Goal: Transaction & Acquisition: Purchase product/service

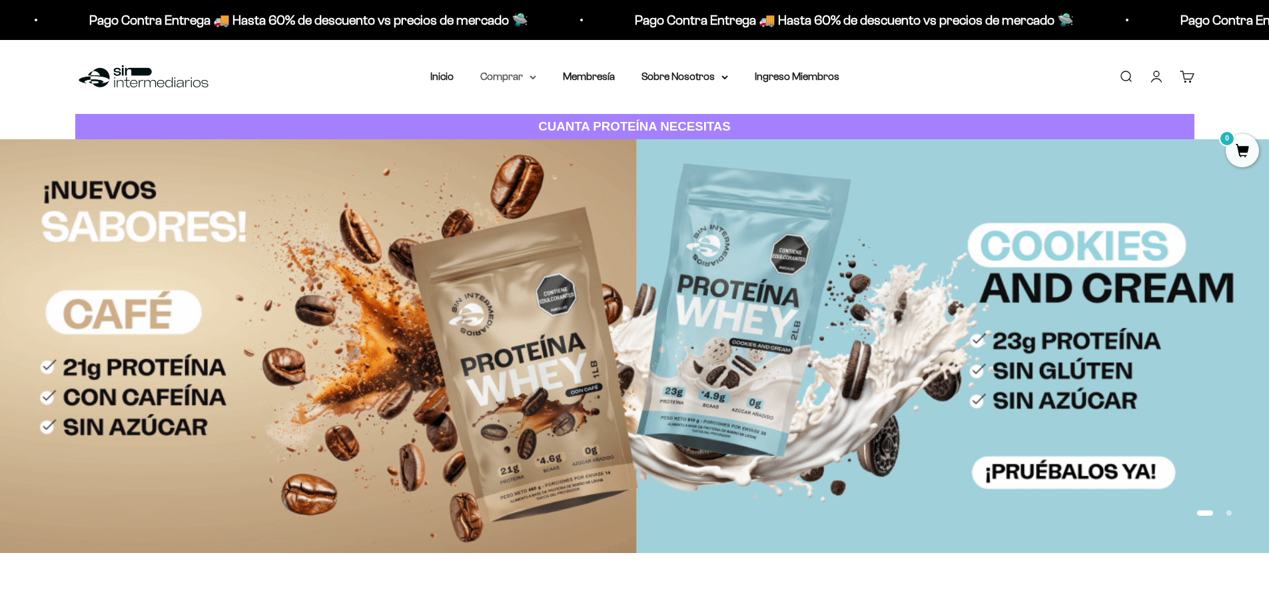
click at [492, 76] on summary "Comprar" at bounding box center [508, 76] width 56 height 17
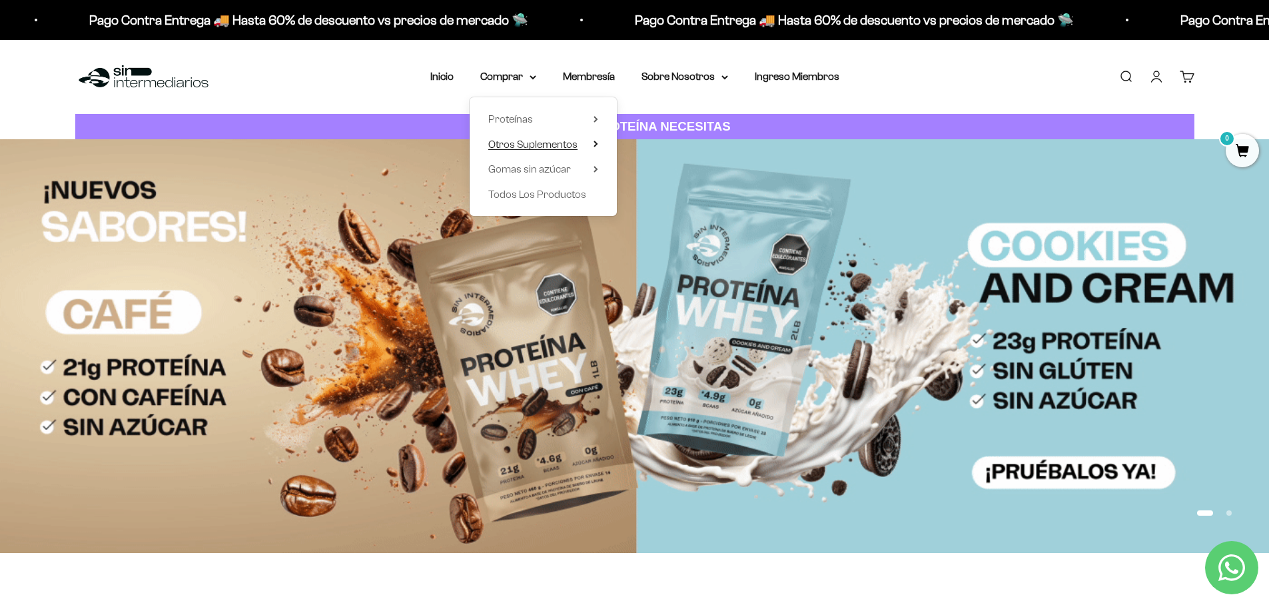
click at [570, 141] on span "Otros Suplementos" at bounding box center [532, 144] width 89 height 11
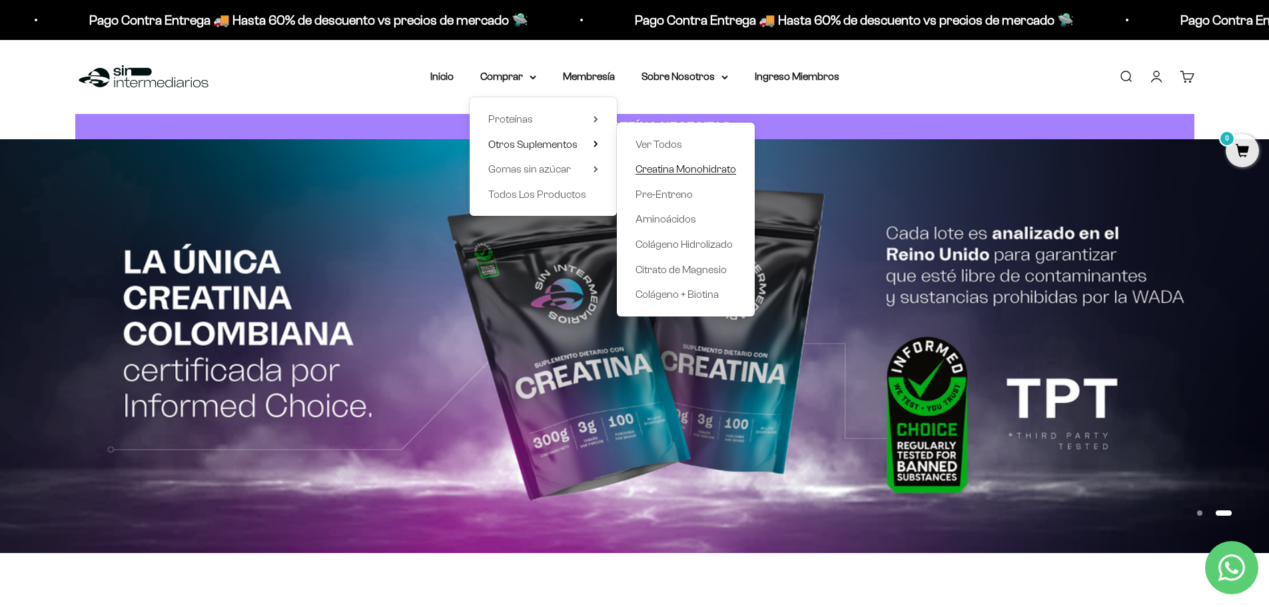
click at [678, 174] on span "Creatina Monohidrato" at bounding box center [685, 168] width 101 height 11
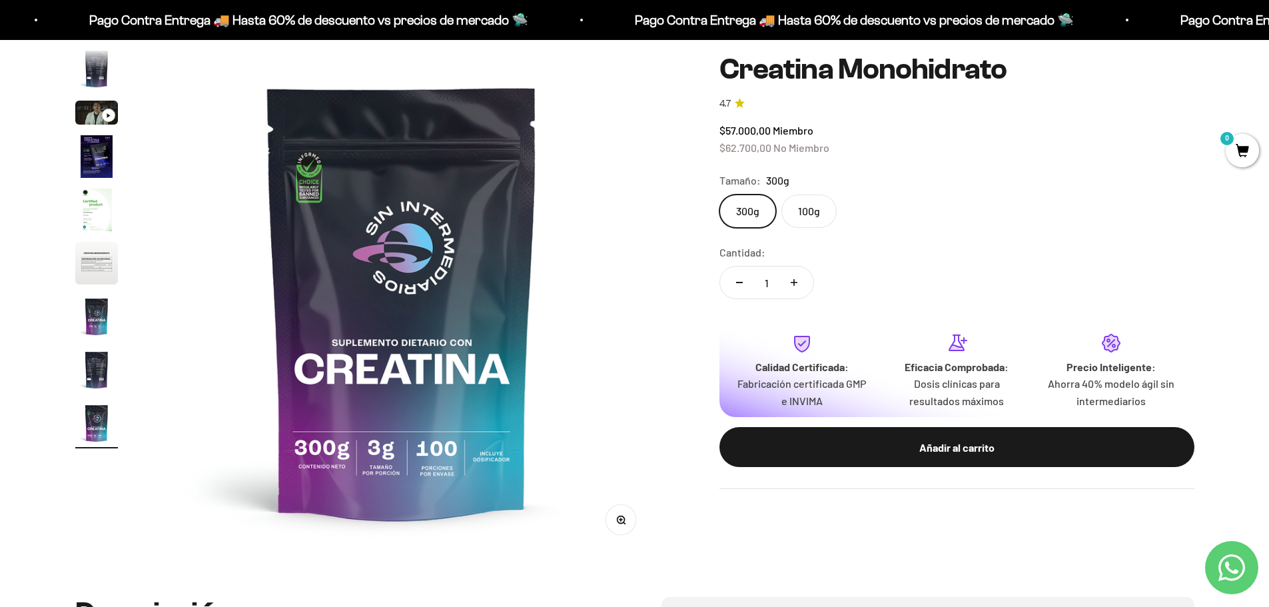
scroll to position [0, 4172]
click at [85, 154] on img "Ir al artículo 4" at bounding box center [96, 156] width 43 height 43
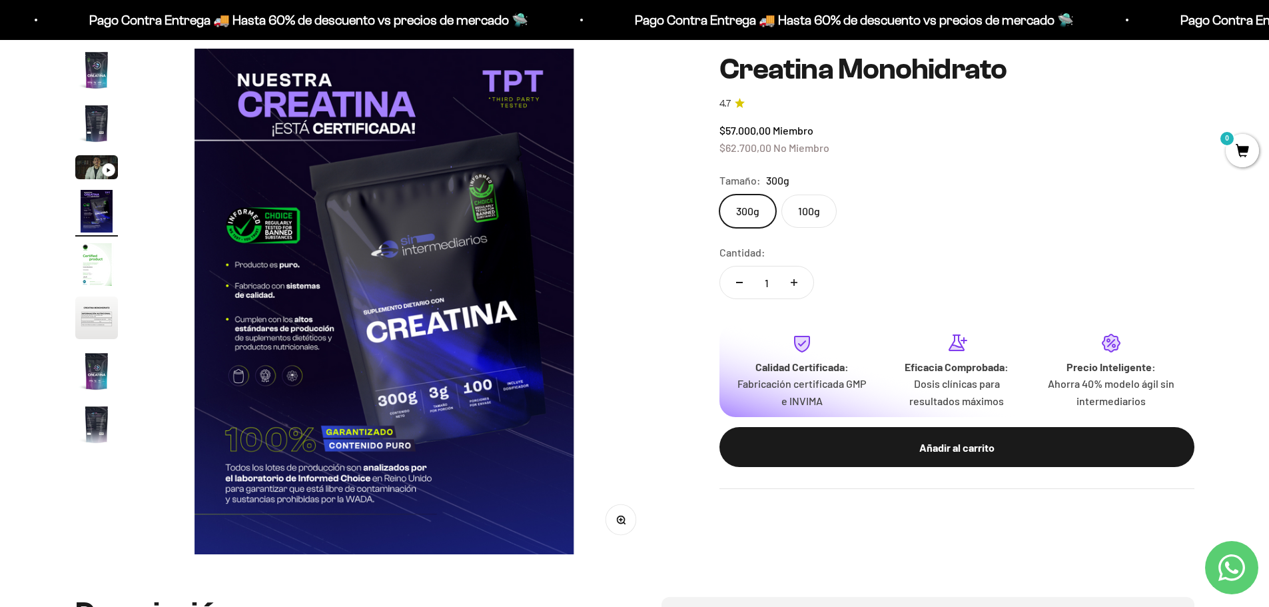
scroll to position [0, 1565]
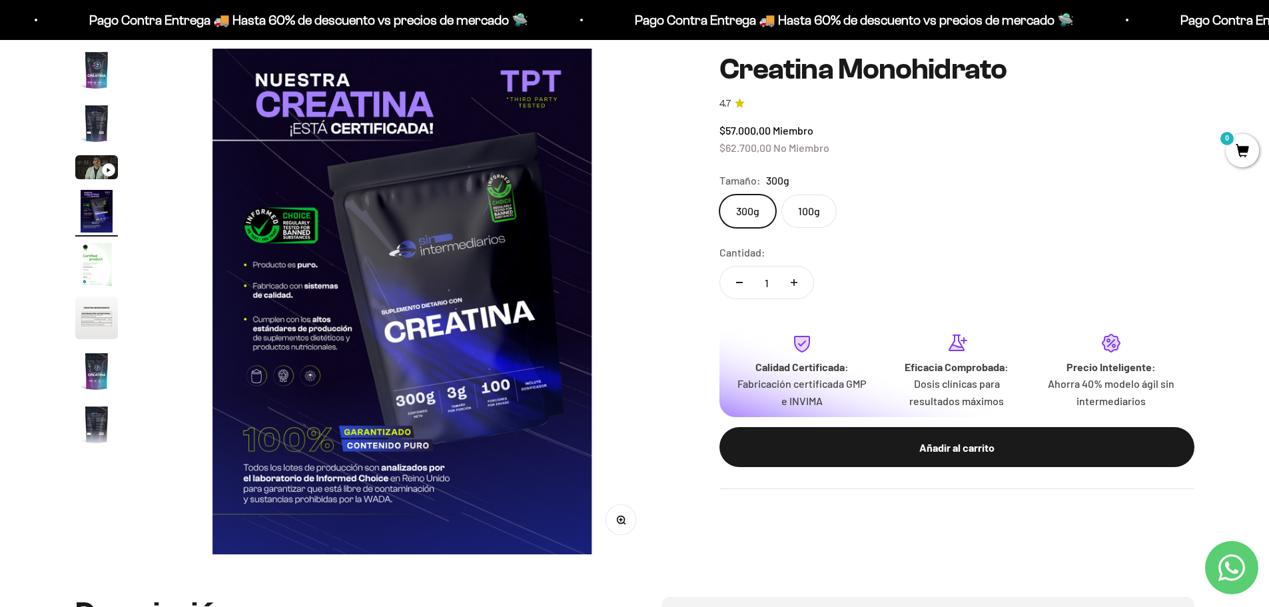
click at [91, 292] on page-dots at bounding box center [96, 249] width 43 height 400
click at [90, 267] on img "Ir al artículo 5" at bounding box center [96, 264] width 43 height 43
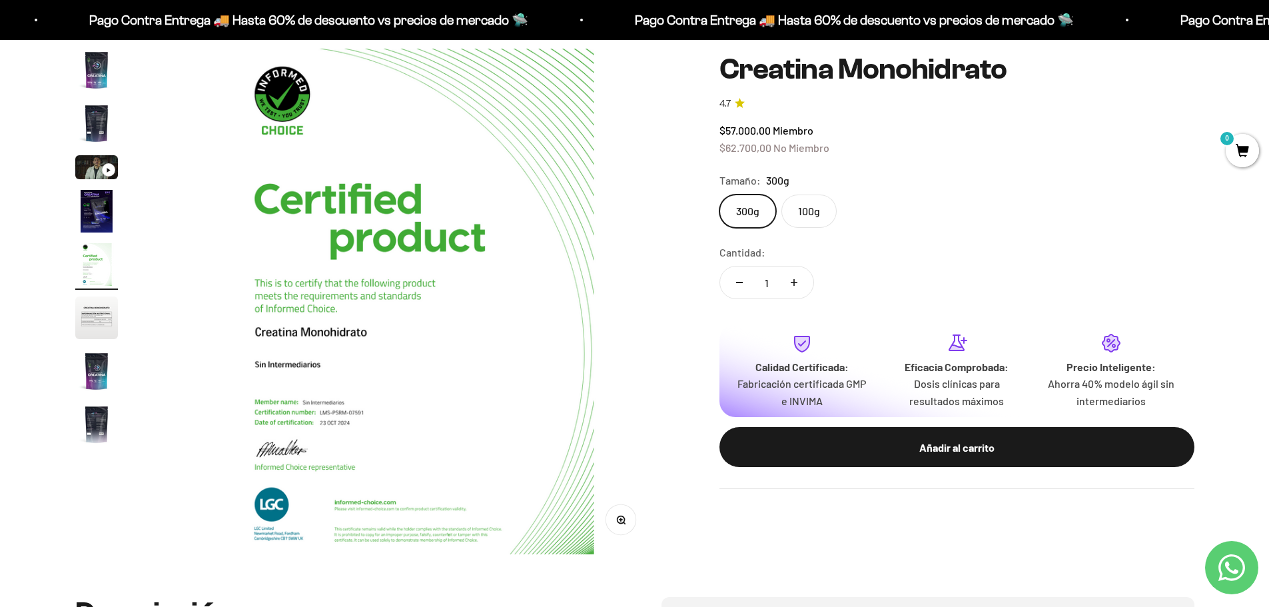
scroll to position [0, 2086]
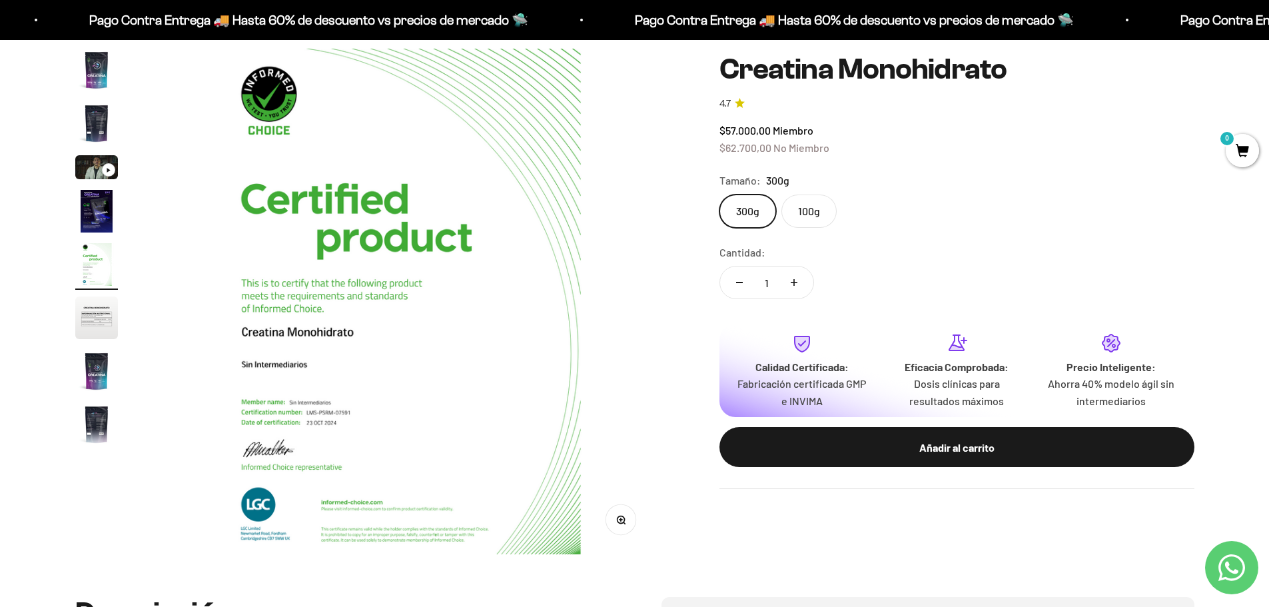
click at [93, 296] on page-dots at bounding box center [96, 249] width 43 height 400
click at [95, 317] on img "Ir al artículo 6" at bounding box center [96, 317] width 43 height 43
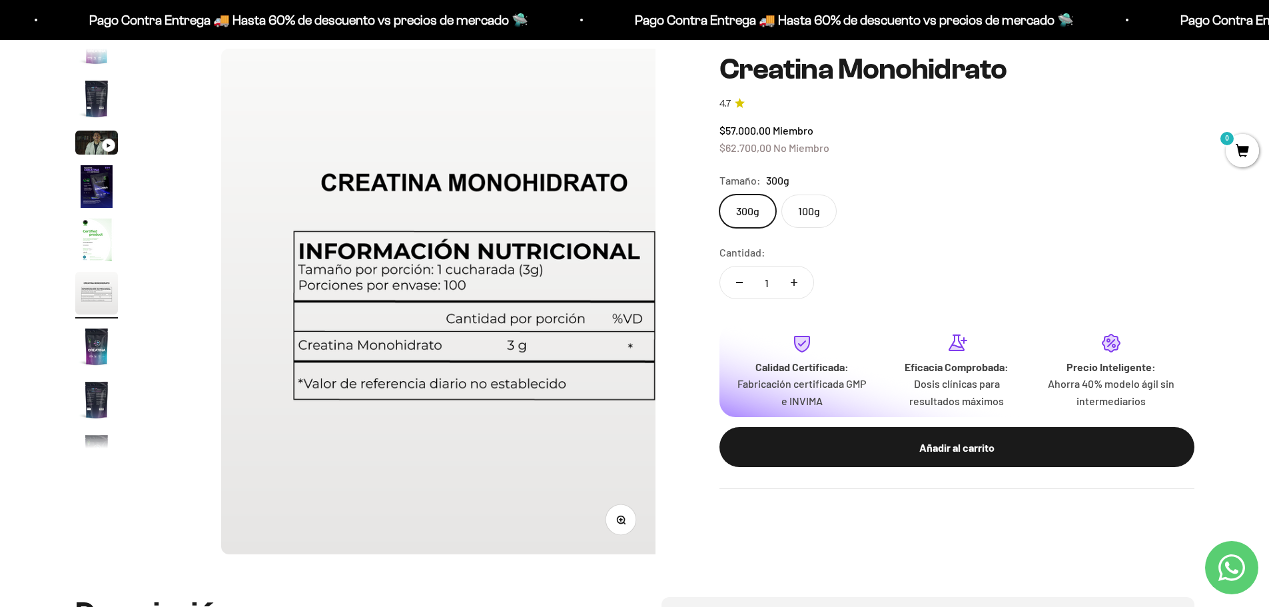
scroll to position [0, 2608]
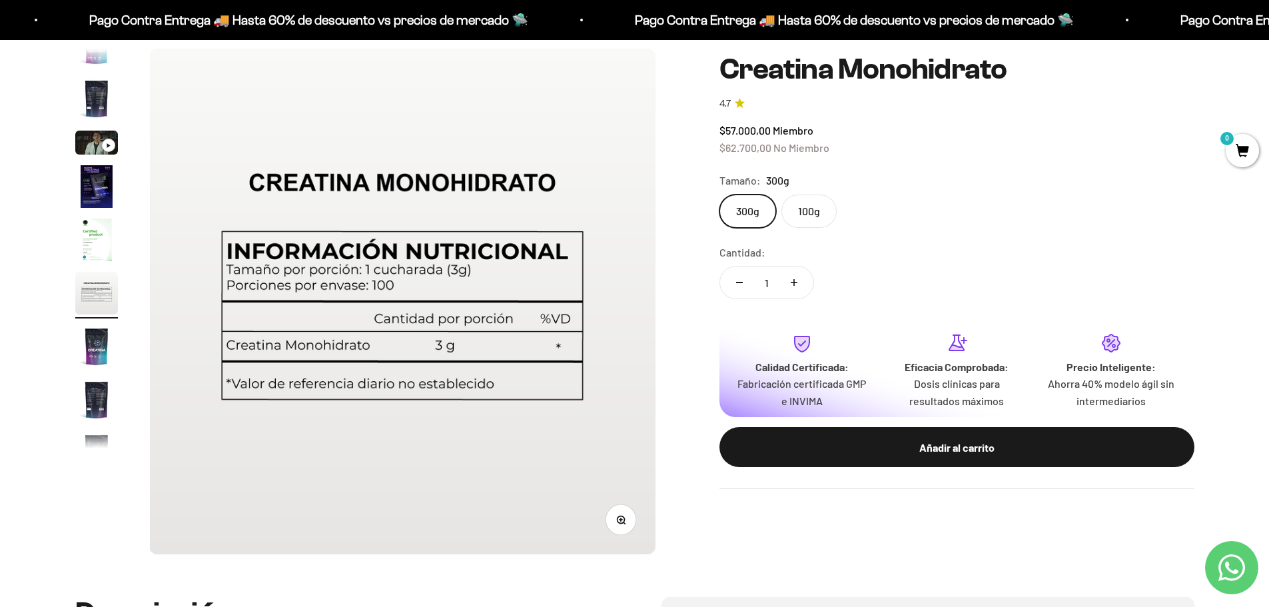
click at [104, 358] on img "Ir al artículo 7" at bounding box center [96, 346] width 43 height 43
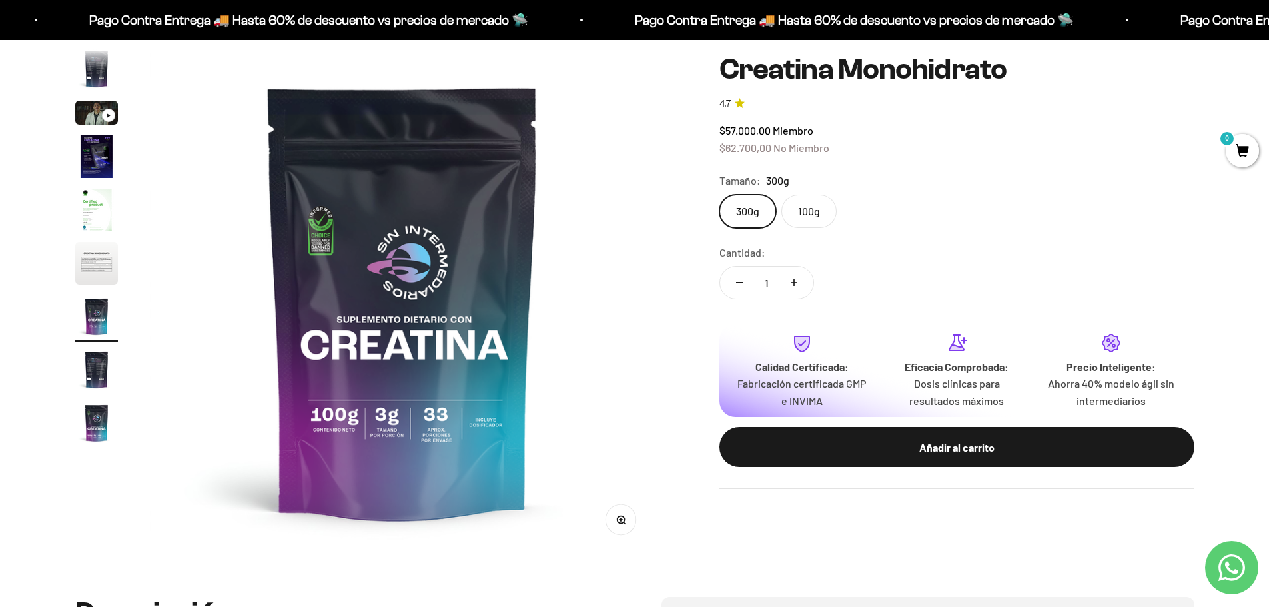
click at [104, 358] on img "Ir al artículo 8" at bounding box center [96, 369] width 43 height 43
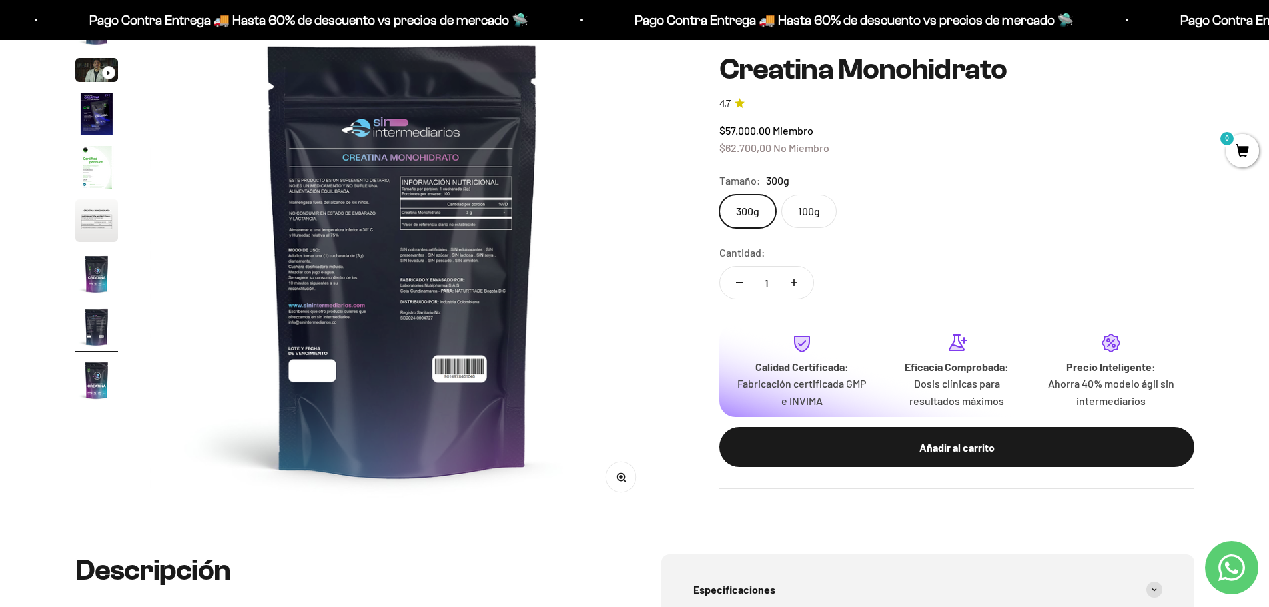
scroll to position [200, 0]
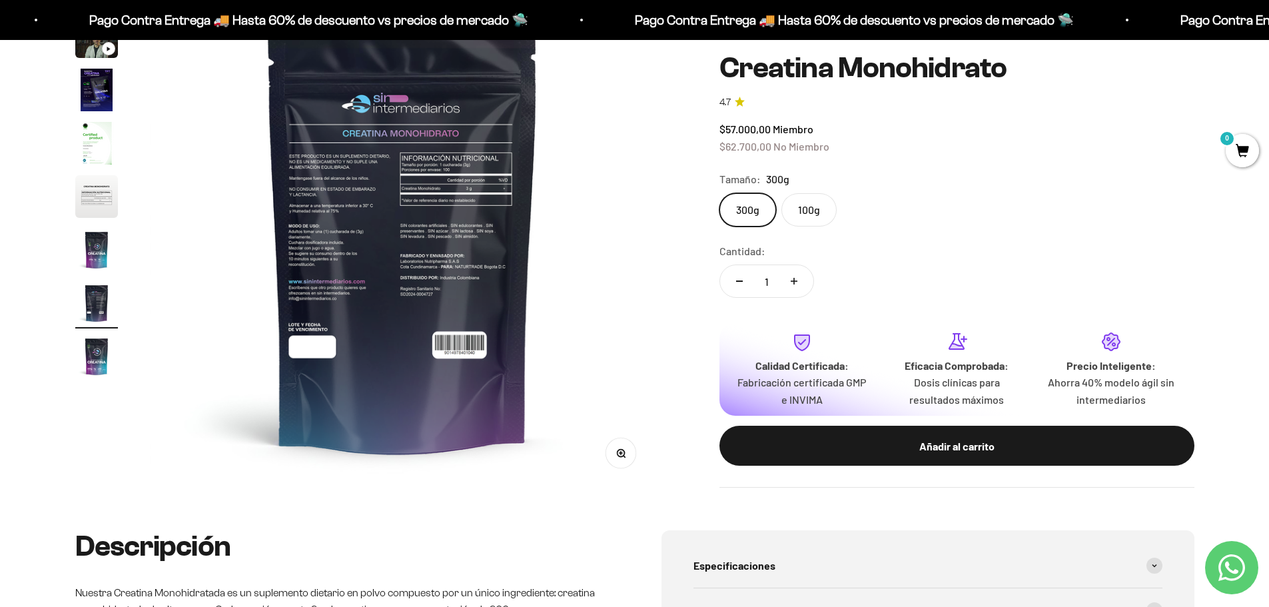
click at [87, 353] on img "Ir al artículo 9" at bounding box center [96, 356] width 43 height 43
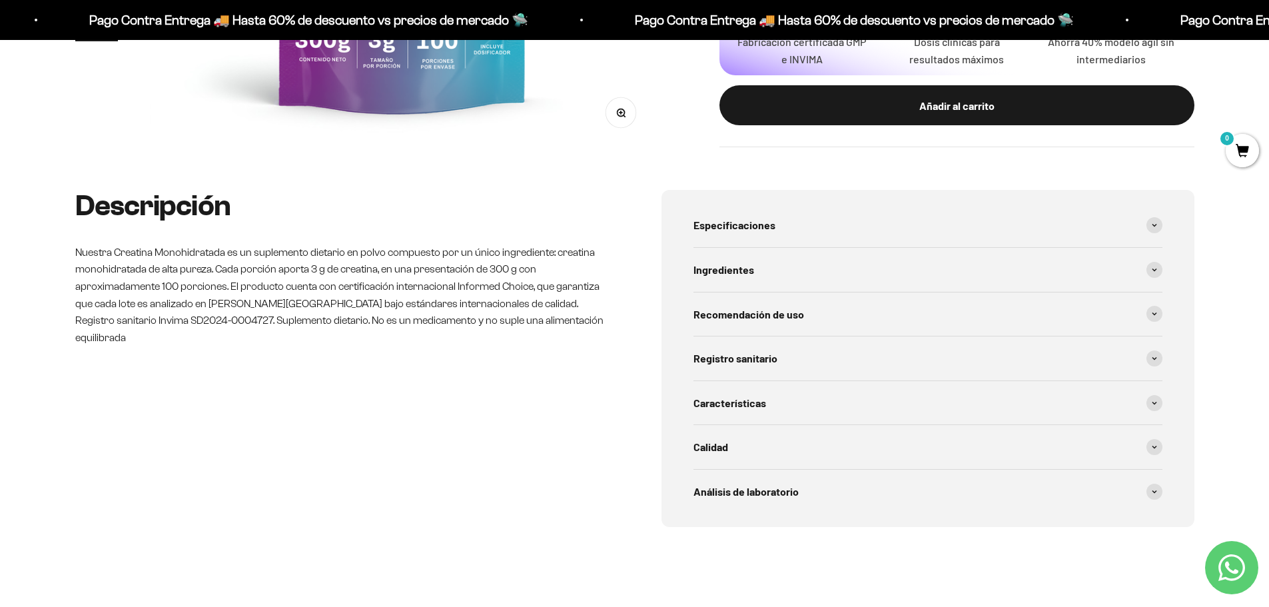
scroll to position [0, 0]
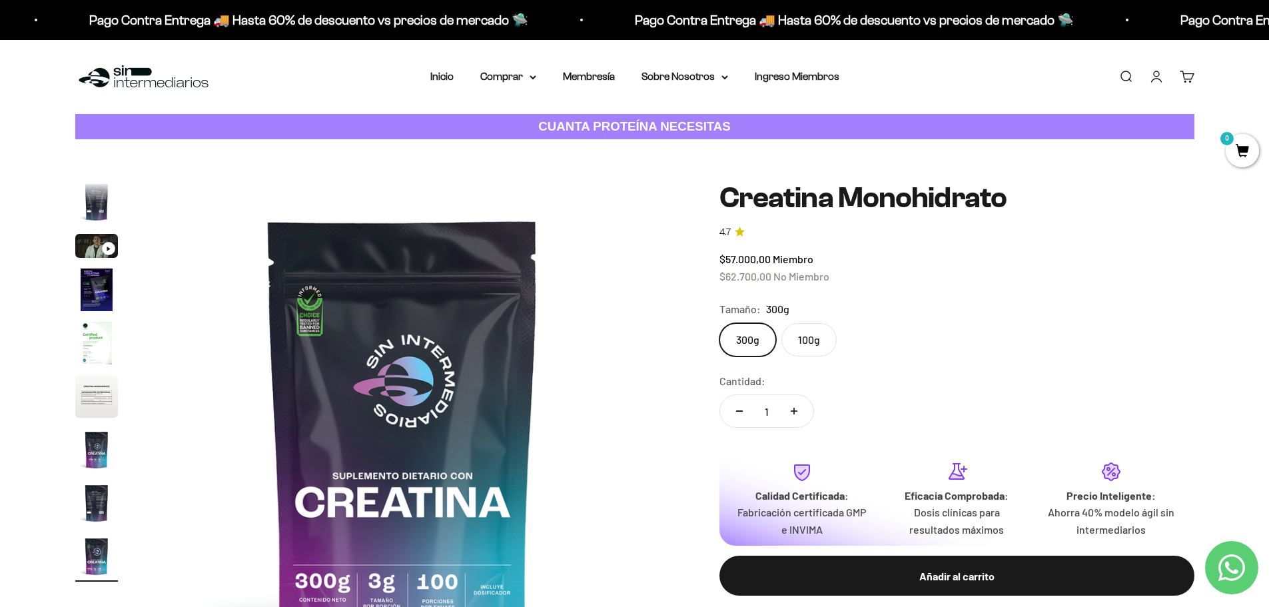
click at [826, 340] on label "100g" at bounding box center [808, 339] width 55 height 33
click at [719, 323] on input "100g" at bounding box center [719, 322] width 1 height 1
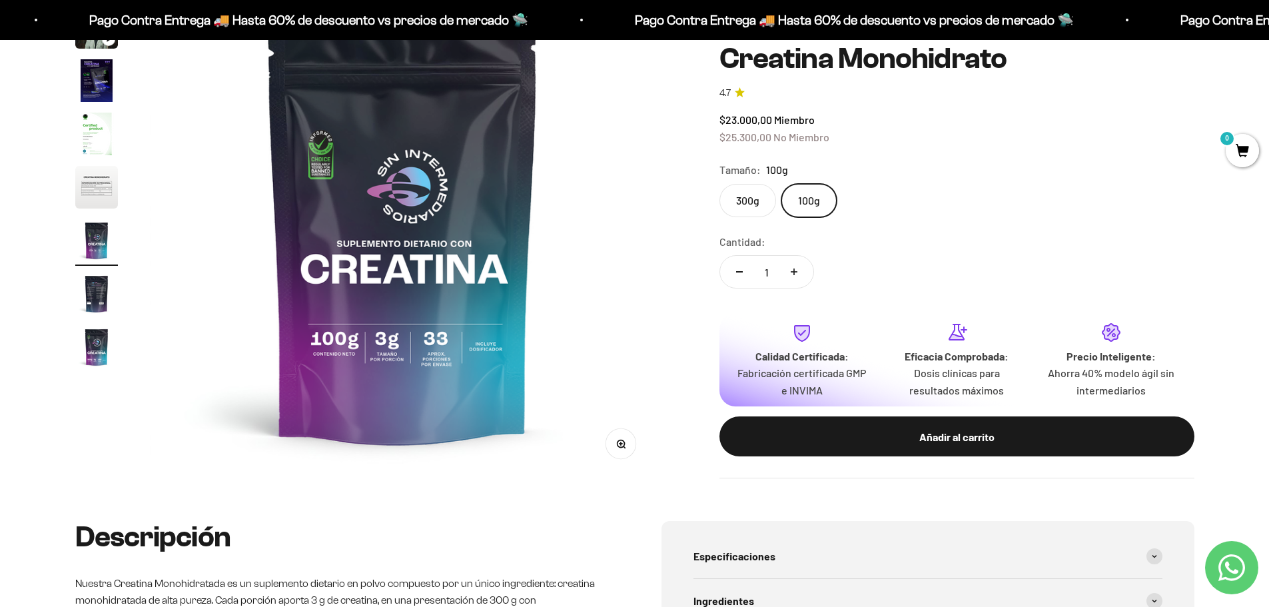
scroll to position [133, 0]
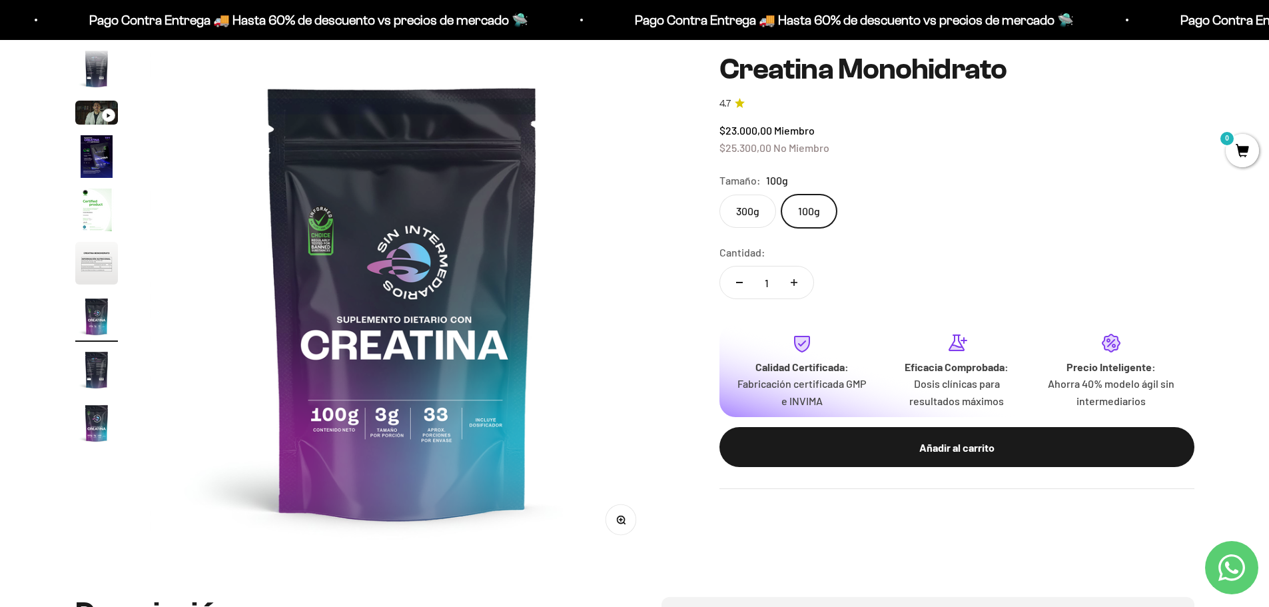
click at [109, 348] on page-dots at bounding box center [96, 249] width 43 height 400
click at [108, 373] on img "Ir al artículo 8" at bounding box center [96, 369] width 43 height 43
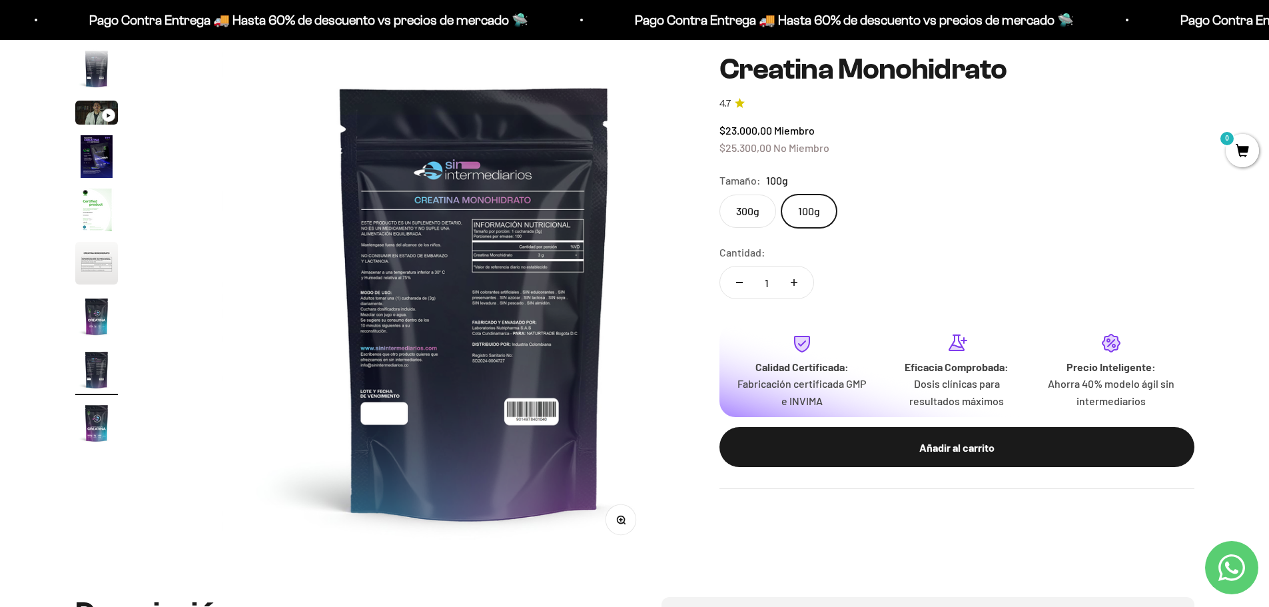
scroll to position [0, 3651]
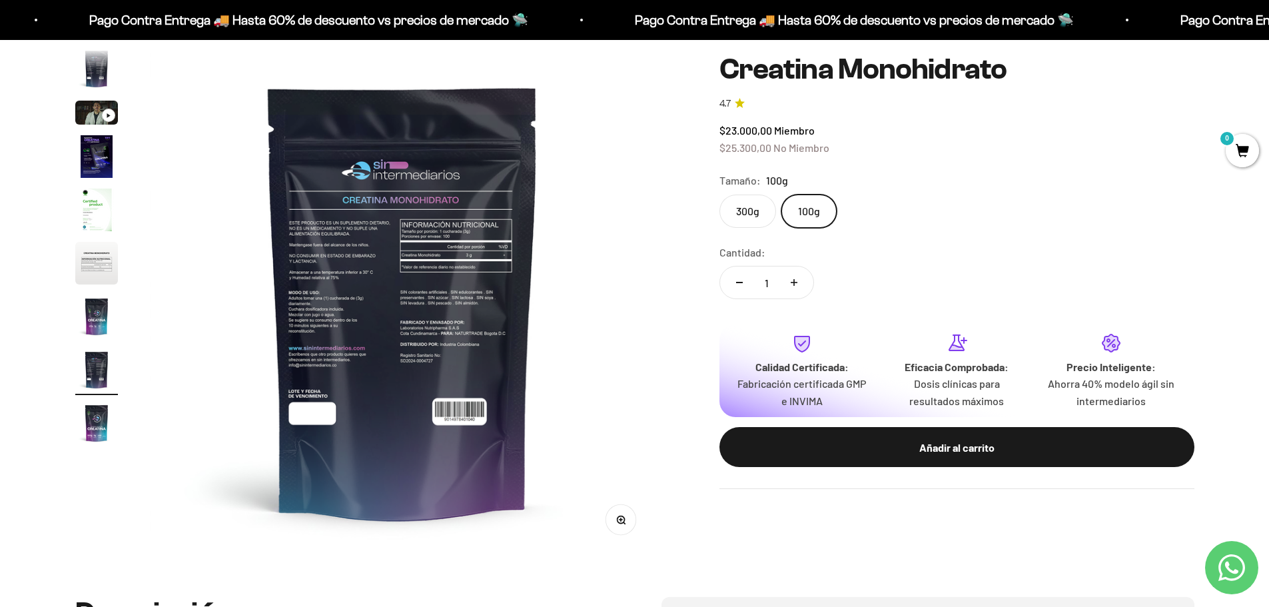
click at [341, 268] on img at bounding box center [402, 301] width 505 height 505
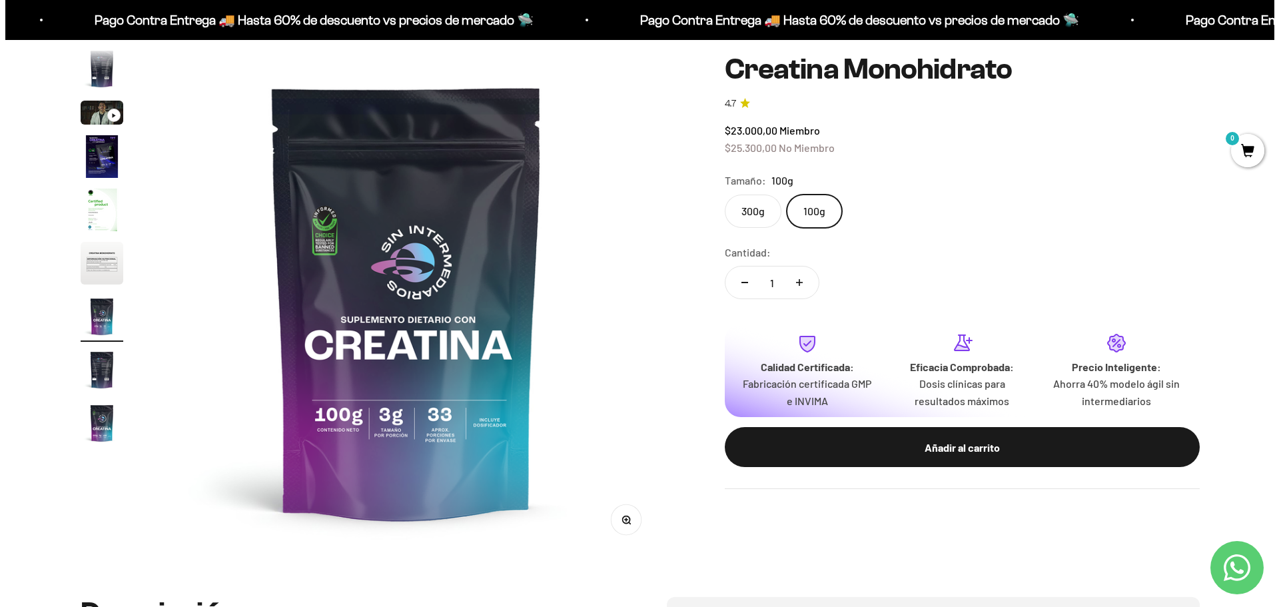
scroll to position [0, 3129]
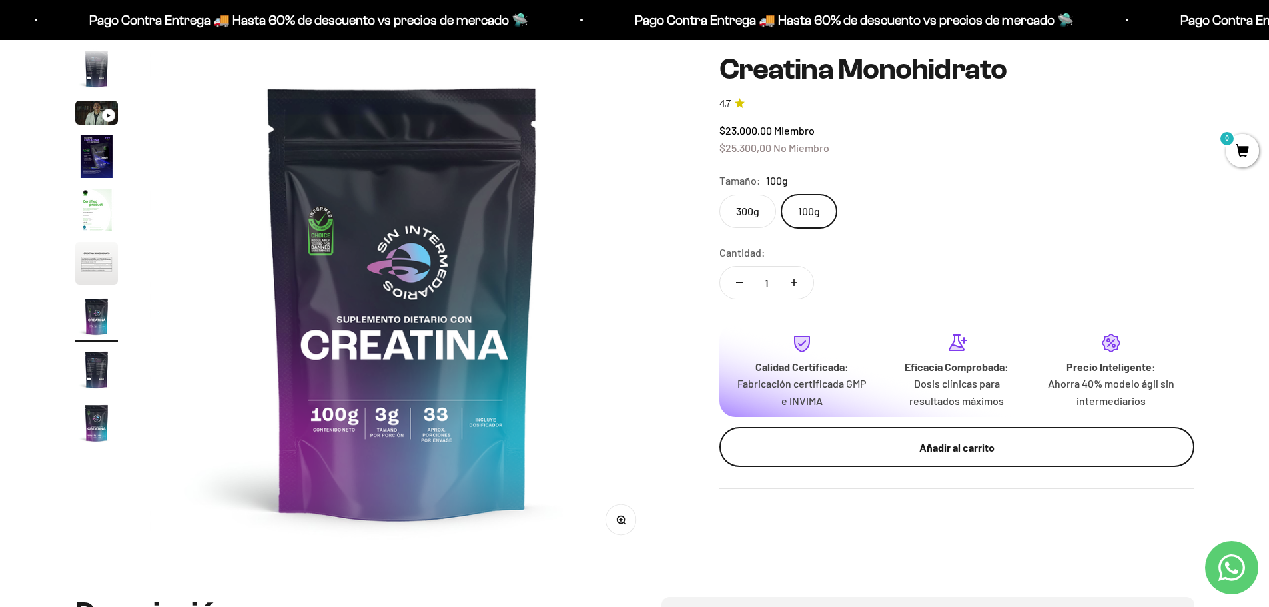
click at [827, 444] on div "Añadir al carrito" at bounding box center [957, 446] width 422 height 17
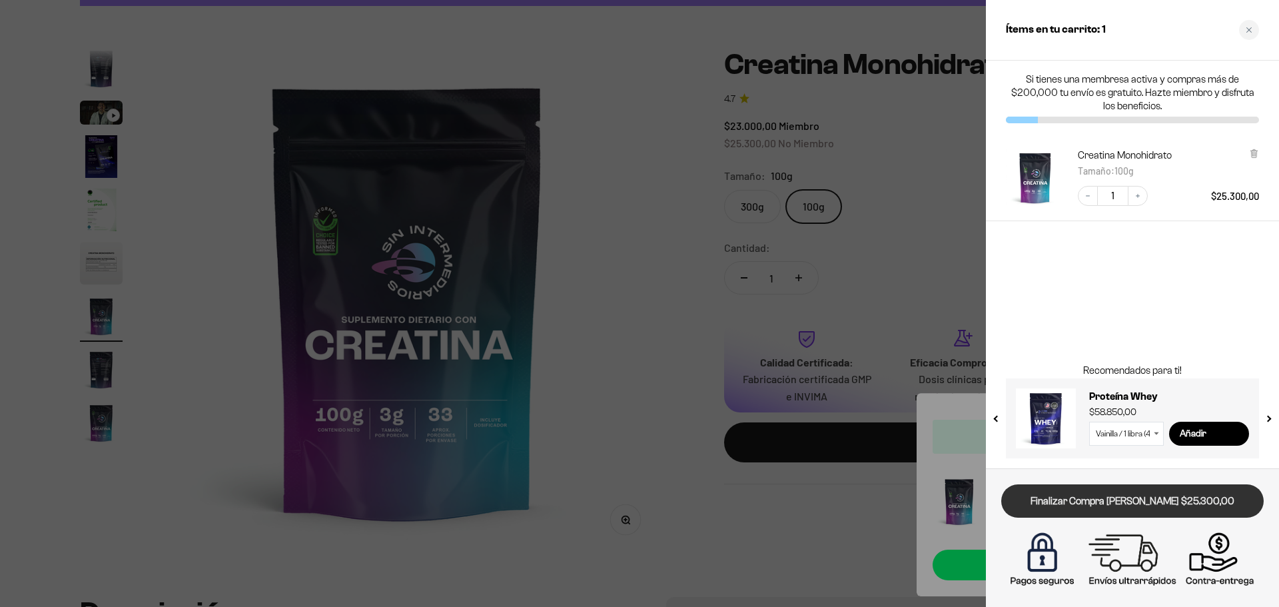
click at [1143, 496] on link "Finalizar Compra [PERSON_NAME] $25.300,00" at bounding box center [1132, 501] width 262 height 34
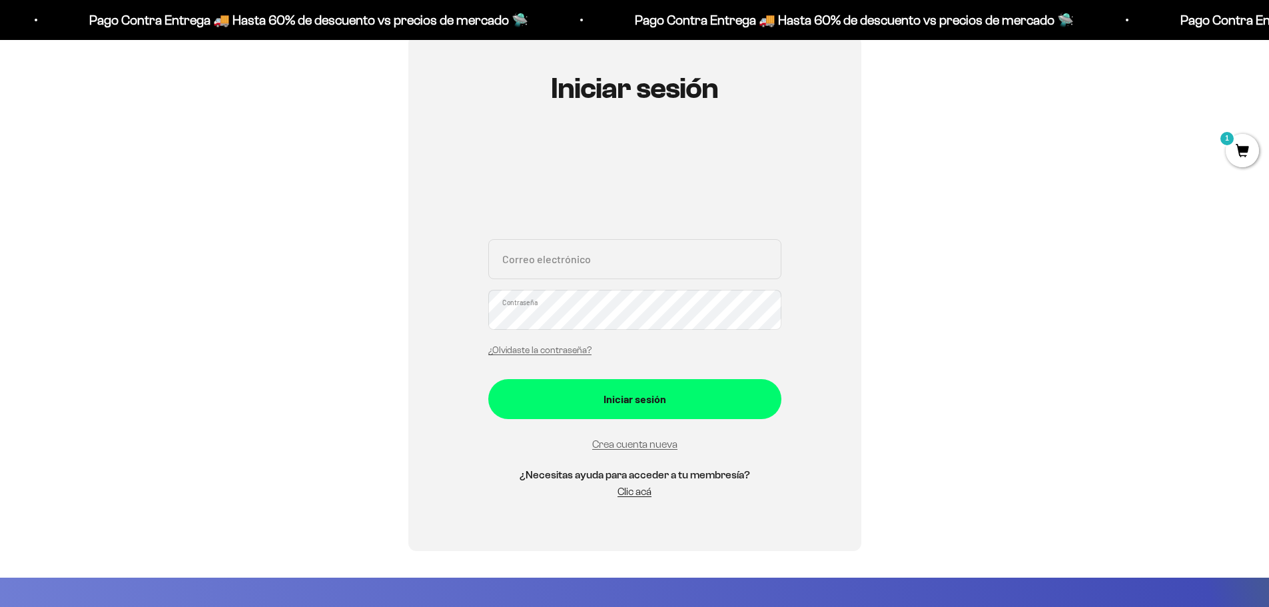
scroll to position [133, 0]
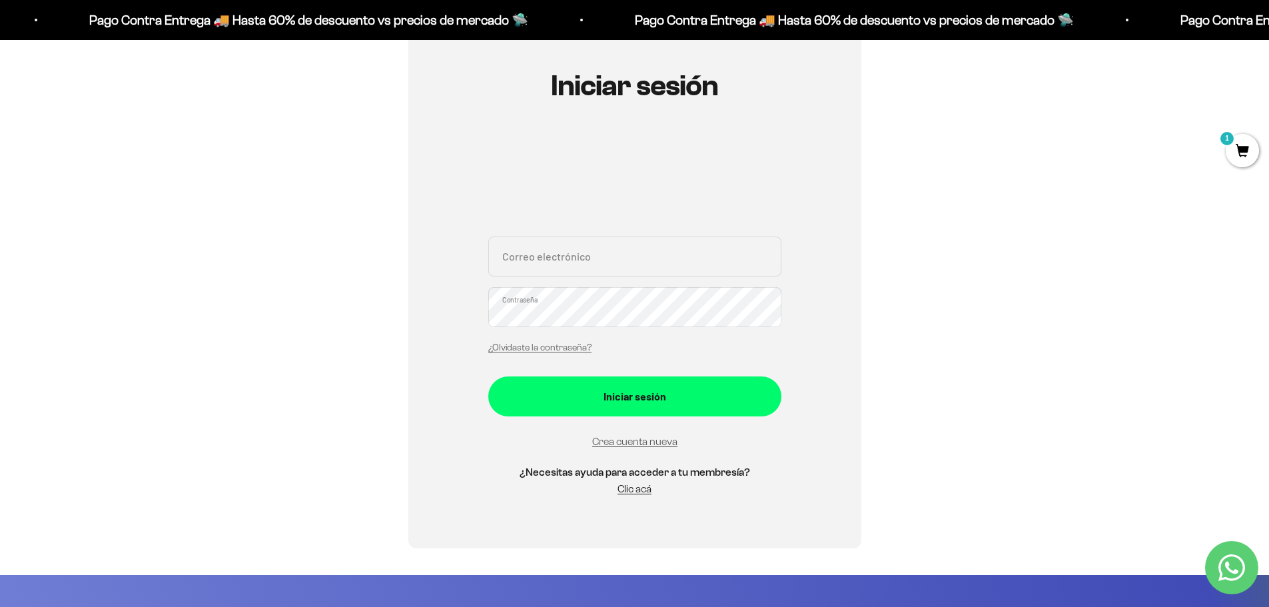
click at [678, 286] on div "Correo electrónico Contraseña ¿Olvidaste la contraseña?" at bounding box center [634, 298] width 293 height 124
click at [678, 257] on input "Correo electrónico" at bounding box center [634, 256] width 293 height 40
click at [649, 444] on link "Crea cuenta nueva" at bounding box center [634, 441] width 85 height 11
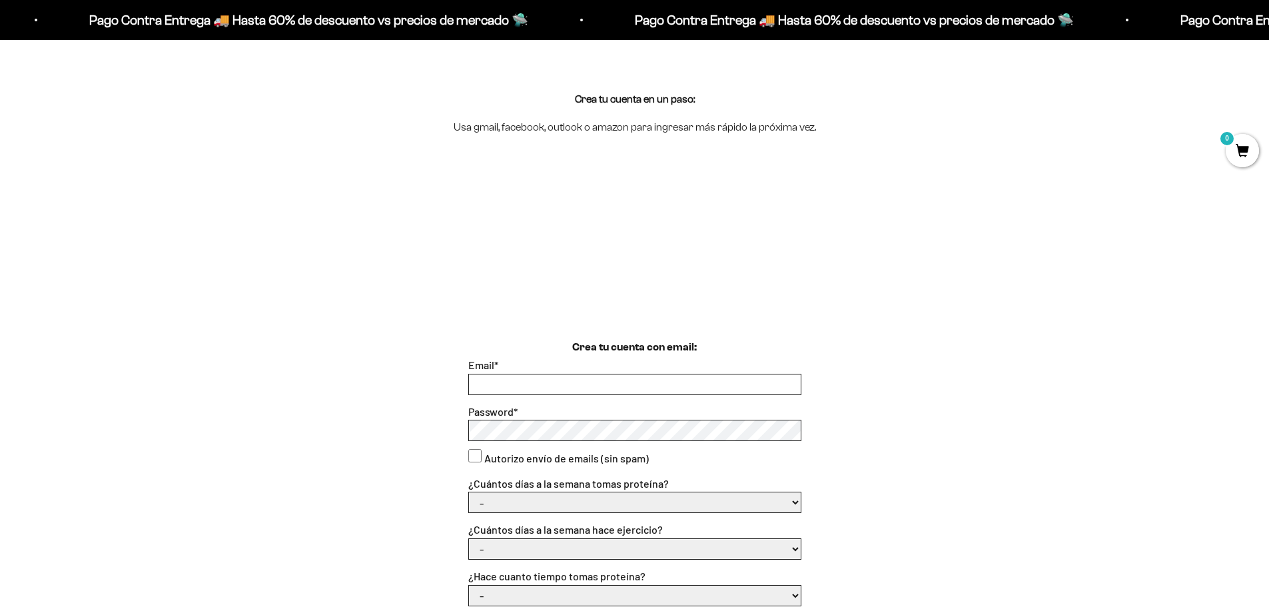
scroll to position [133, 0]
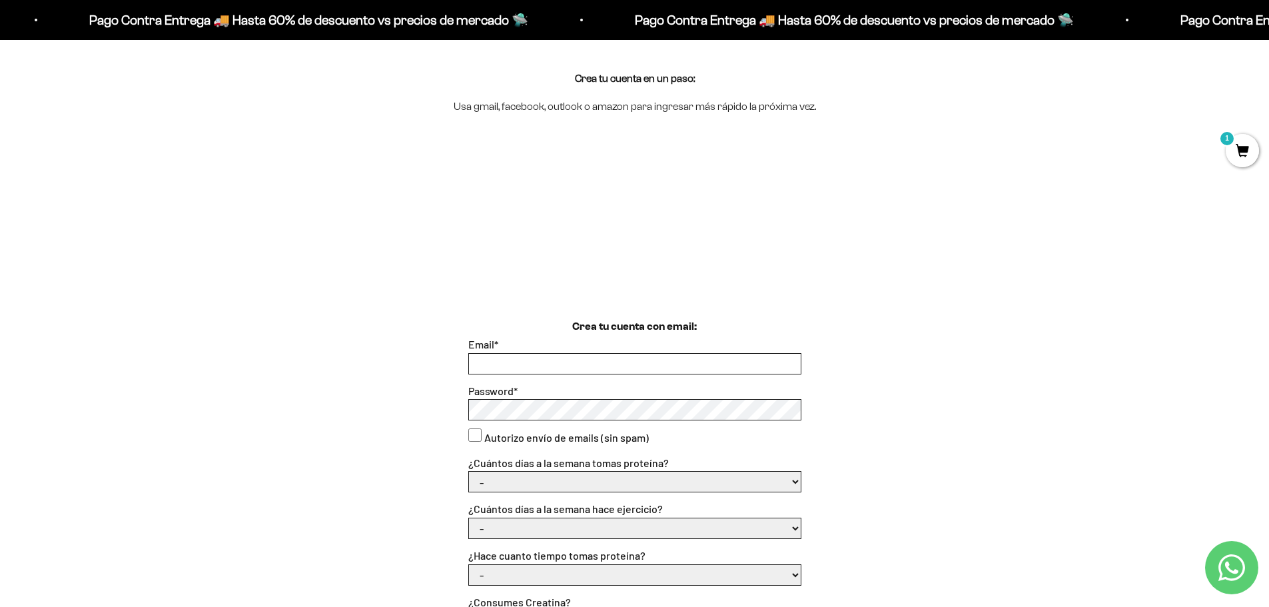
click at [505, 358] on input "Email *" at bounding box center [635, 364] width 332 height 20
type input "juanebc82@gmail.com"
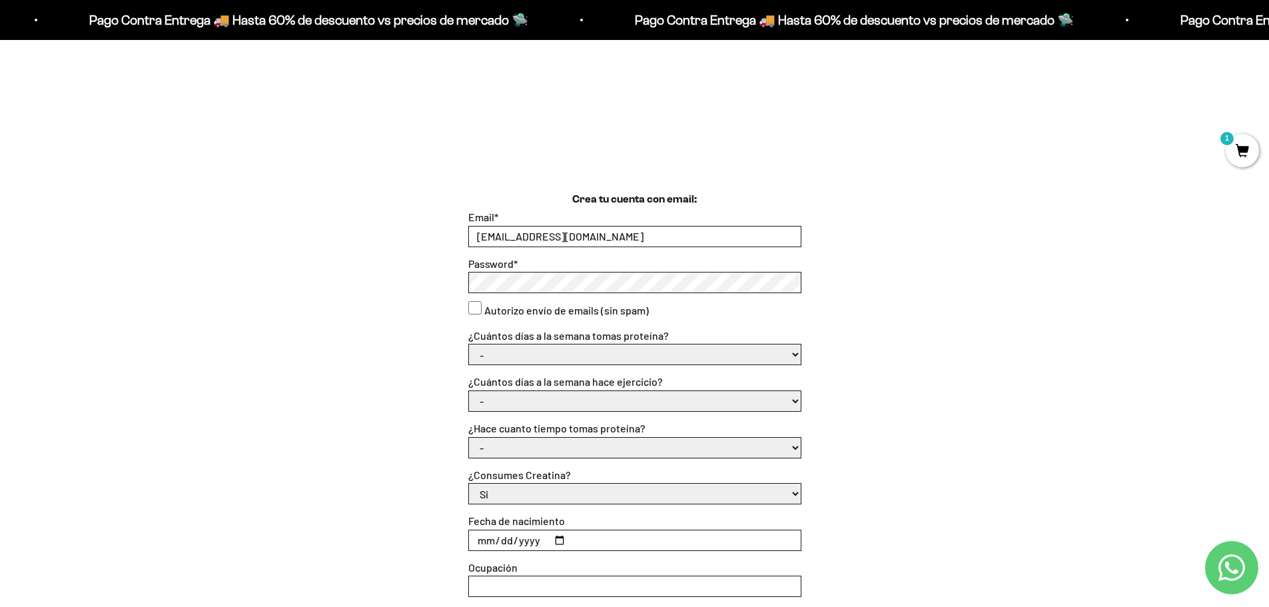
scroll to position [266, 0]
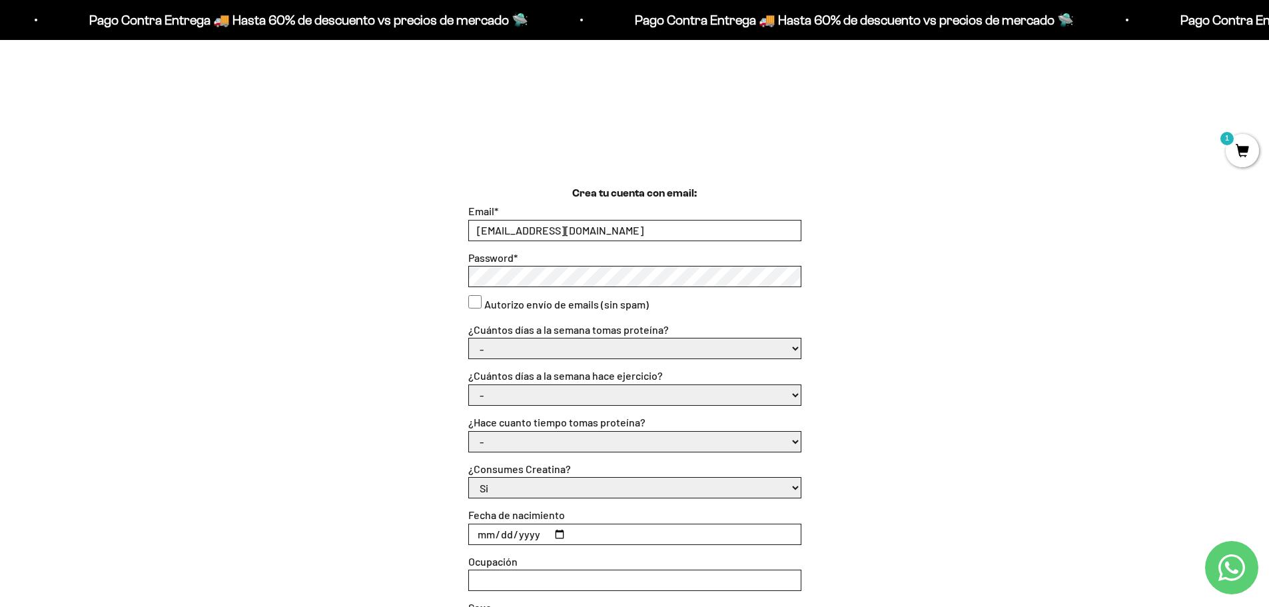
click at [547, 342] on select "- 1 o 2 3 a 5 6 o 7" at bounding box center [635, 348] width 332 height 20
select select "3 a 5"
click at [469, 338] on select "- 1 o 2 3 a 5 6 o 7" at bounding box center [635, 348] width 332 height 20
click at [304, 399] on div "Crea tu cuenta con email: Email * juanebc82@gmail.com Password * Autorizo envío…" at bounding box center [634, 435] width 1119 height 500
click at [523, 396] on select "- No hago 1 a 2 días 3 a 5 días 6 o 7 días" at bounding box center [635, 395] width 332 height 20
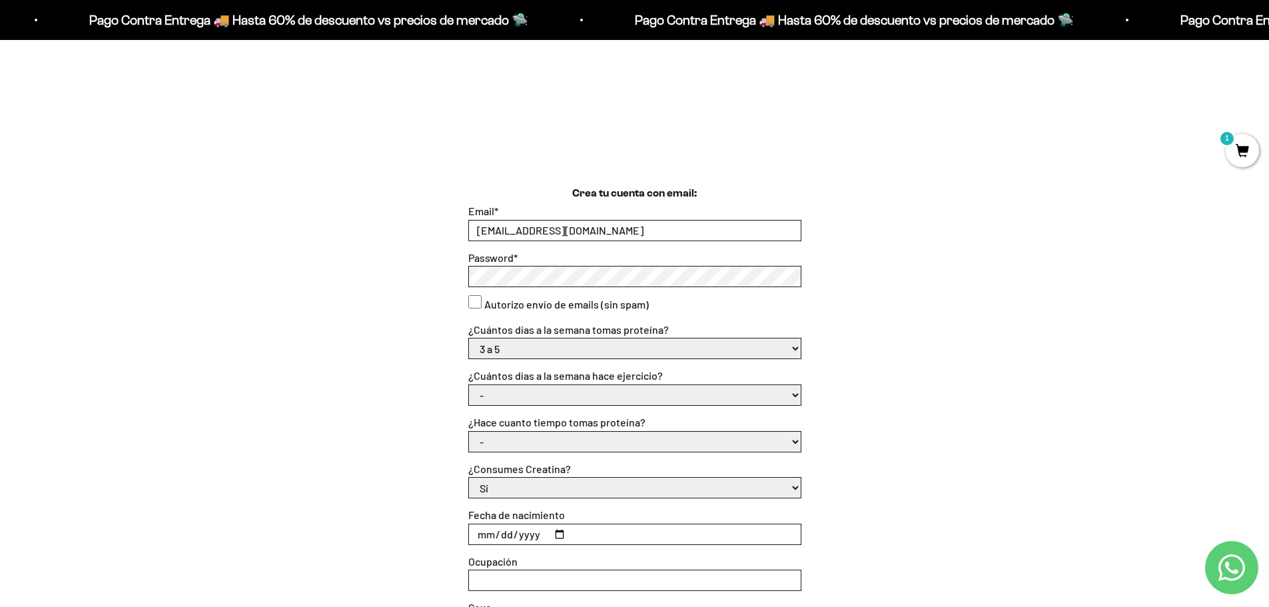
select select "3 a 5 días"
click at [469, 385] on select "- No hago 1 a 2 días 3 a 5 días 6 o 7 días" at bounding box center [635, 395] width 332 height 20
click at [388, 467] on div "Crea tu cuenta con email: Email * juanebc82@gmail.com Password * Autorizo envío…" at bounding box center [634, 435] width 1119 height 500
click at [541, 443] on select "- Apenas estoy empezando Menos de 6 meses Más de 6 meses Hace más de un año" at bounding box center [635, 442] width 332 height 20
select select "Apenas estoy empezando"
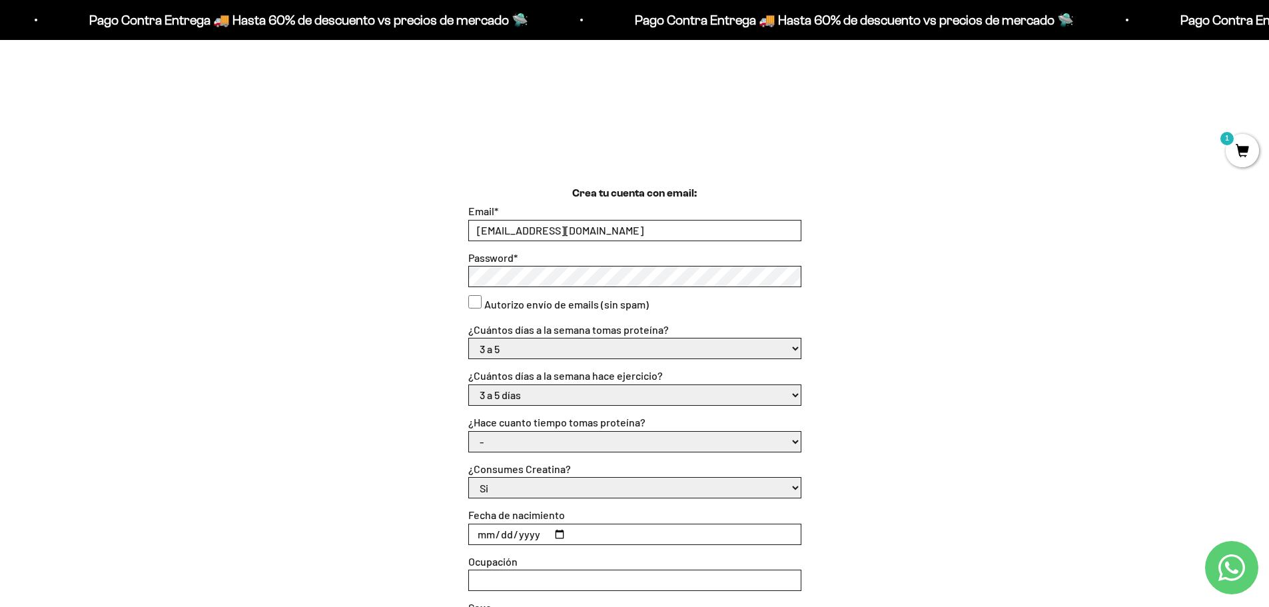
click at [469, 432] on select "- Apenas estoy empezando Menos de 6 meses Más de 6 meses Hace más de un año" at bounding box center [635, 442] width 332 height 20
click at [390, 478] on div "Crea tu cuenta con email: Email * juanebc82@gmail.com Password * Autorizo envío…" at bounding box center [634, 435] width 1119 height 500
click at [525, 489] on select "Si No" at bounding box center [635, 487] width 332 height 20
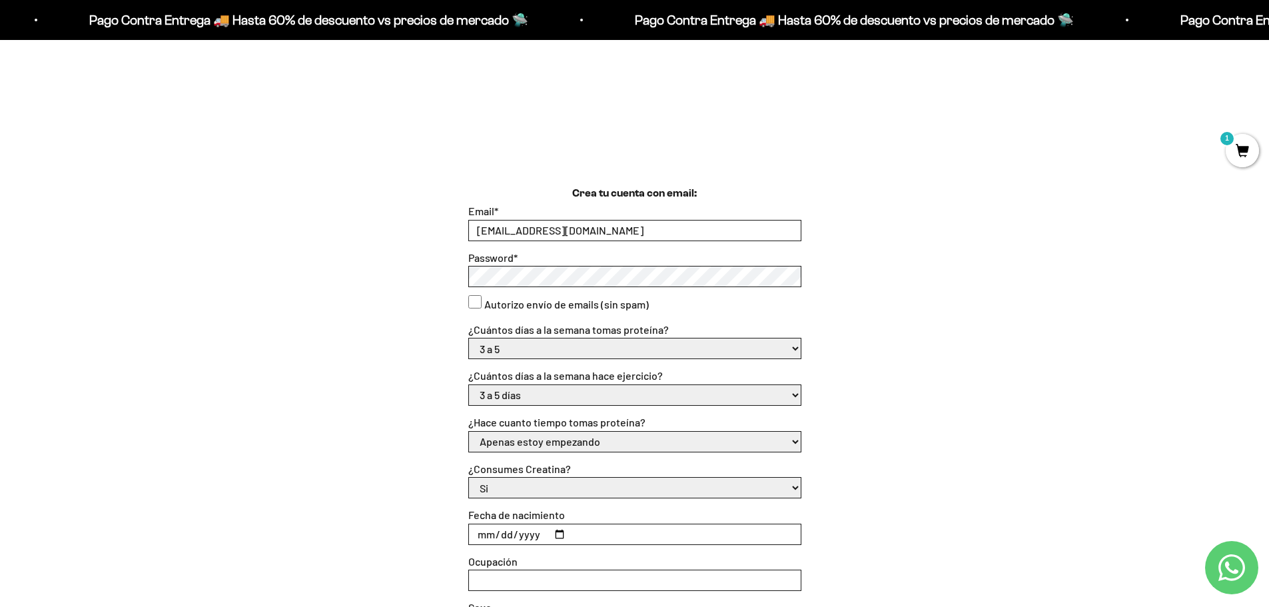
select select "No"
click at [469, 477] on select "Si No" at bounding box center [635, 487] width 332 height 20
click at [478, 532] on input "Fecha de nacimiento" at bounding box center [635, 534] width 332 height 20
type input "2003-08-11"
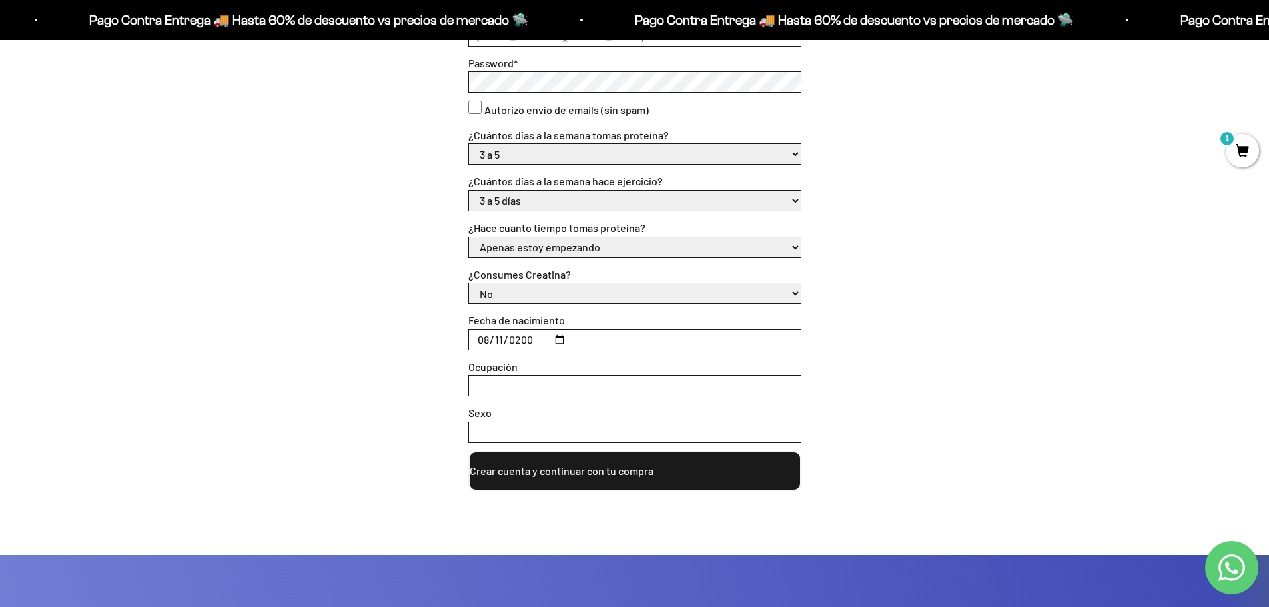
scroll to position [466, 0]
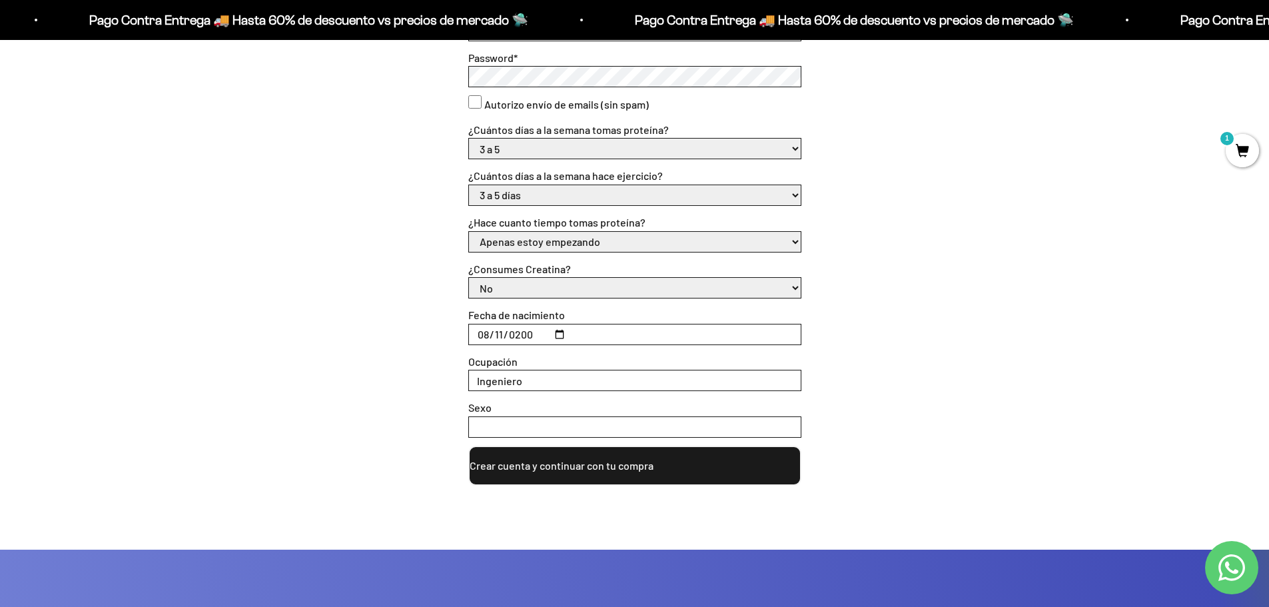
type input "Ingeniero"
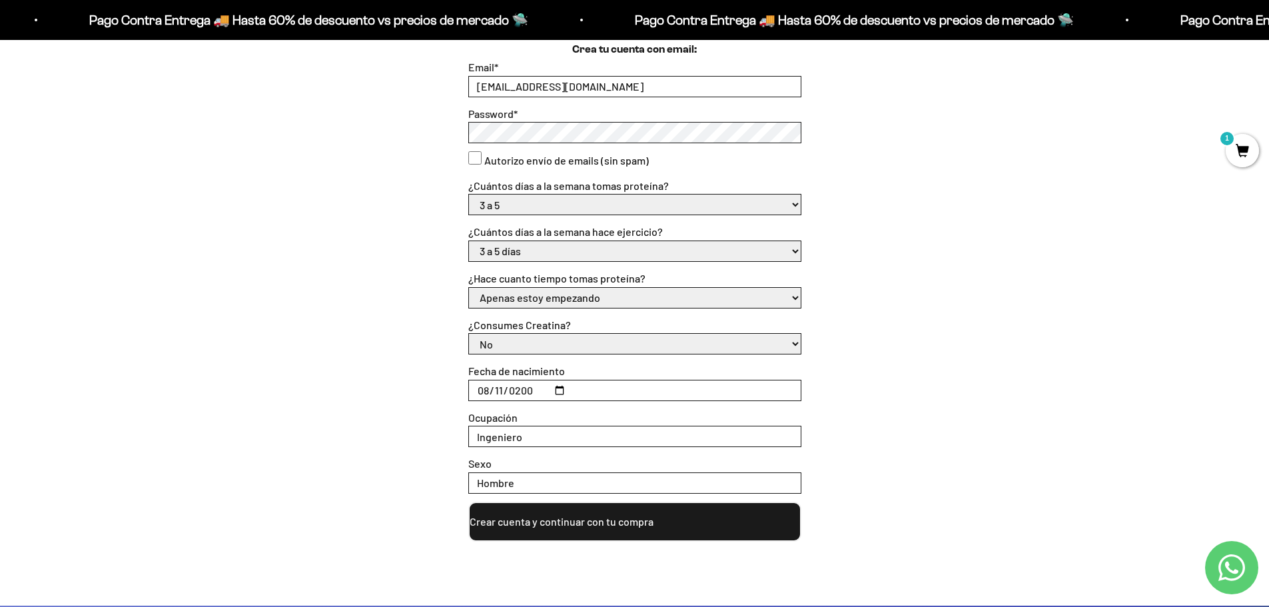
scroll to position [333, 0]
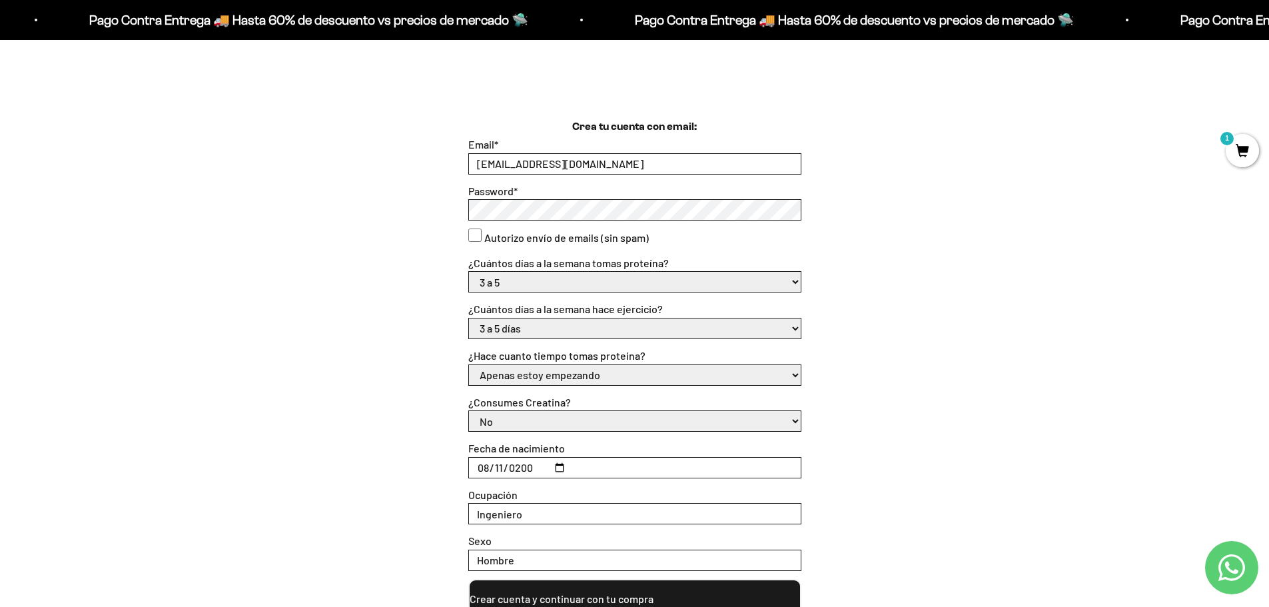
type input "Hombre"
click at [473, 235] on consent"] "Autorizo envío de emails (sin spam)" at bounding box center [474, 234] width 13 height 13
checkbox consent"] "true"
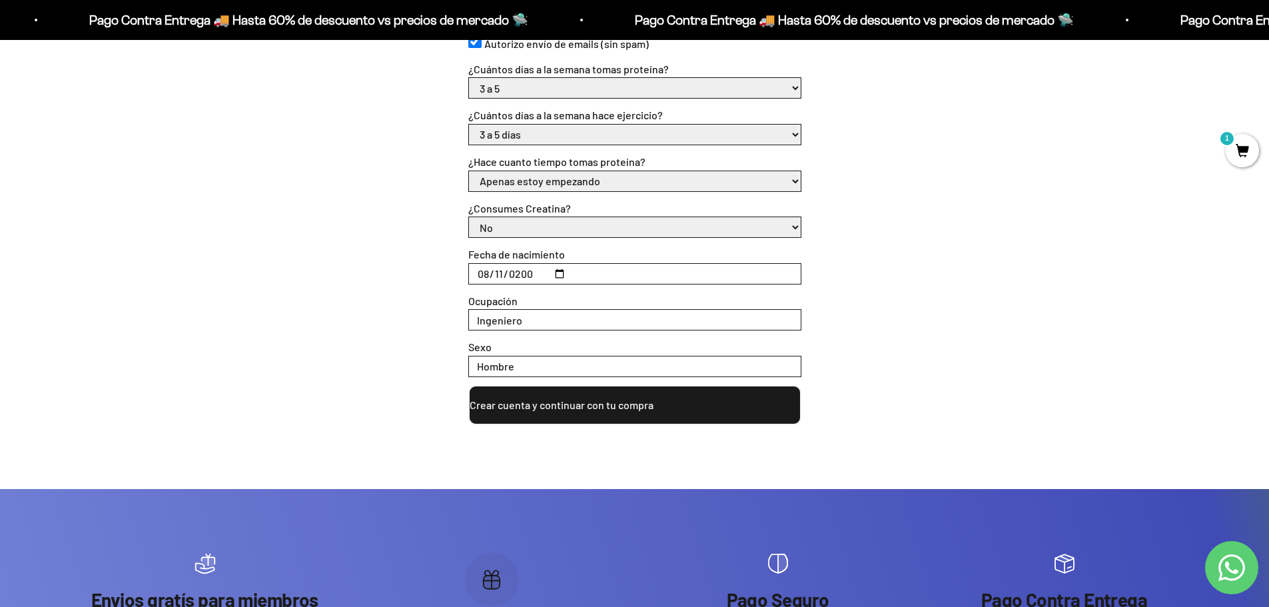
scroll to position [533, 0]
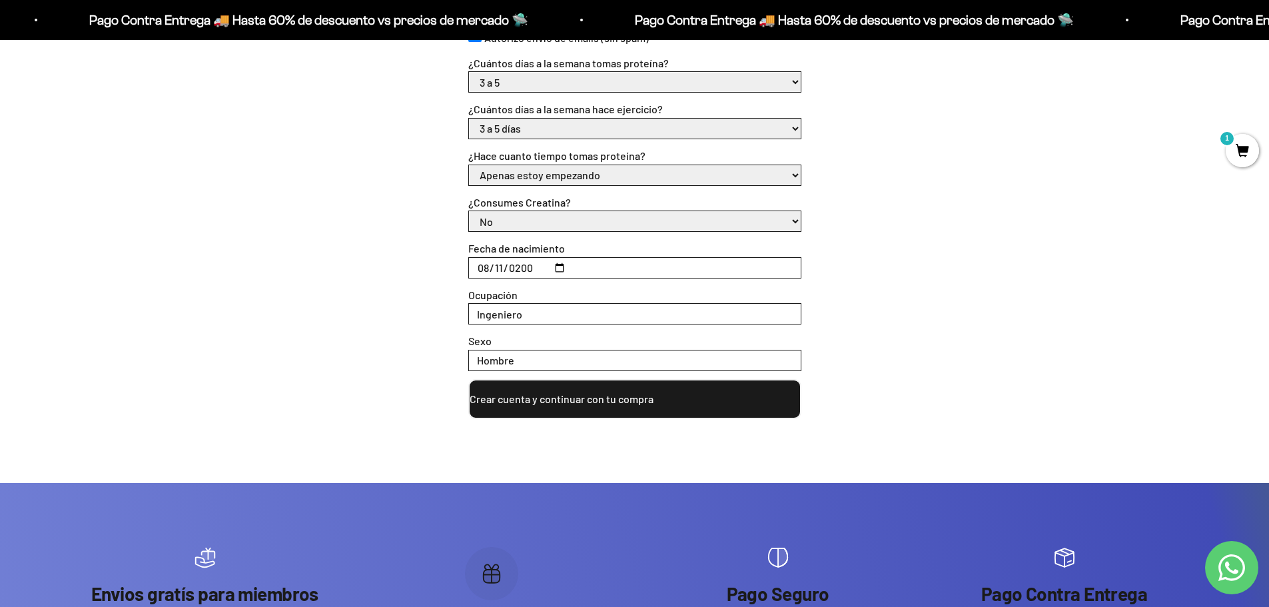
click at [643, 396] on button "Crear cuenta y continuar con tu compra" at bounding box center [634, 399] width 333 height 40
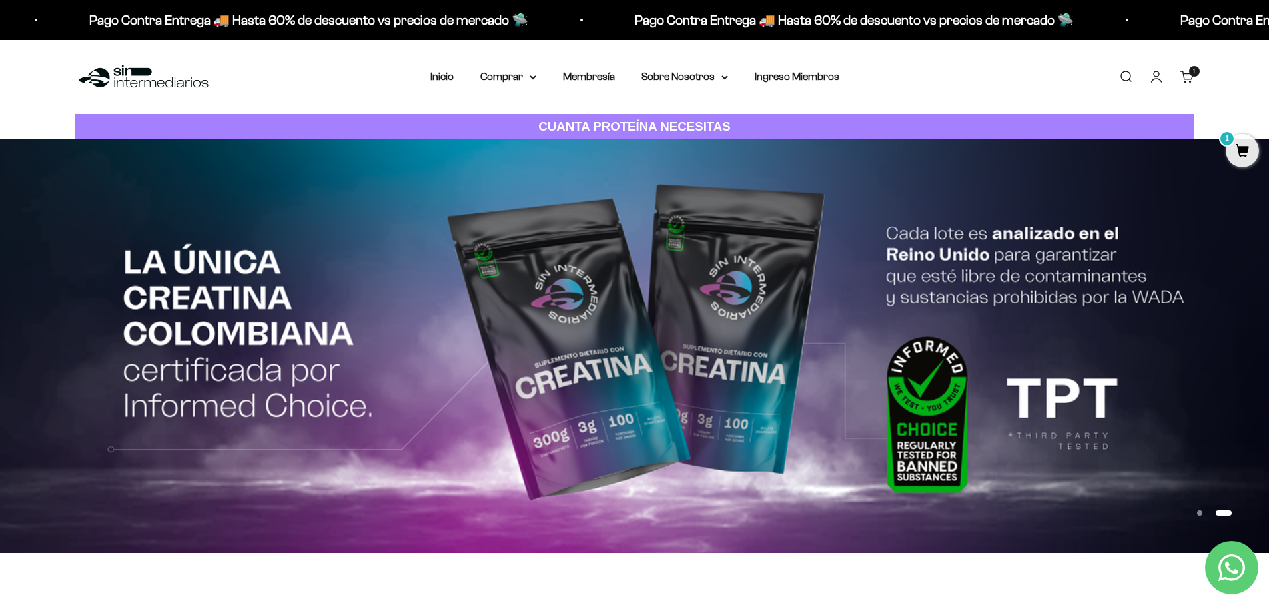
click at [632, 19] on p "Pago Contra Entrega 🚚 Hasta 60% de descuento vs precios de mercado 🛸" at bounding box center [851, 19] width 439 height 21
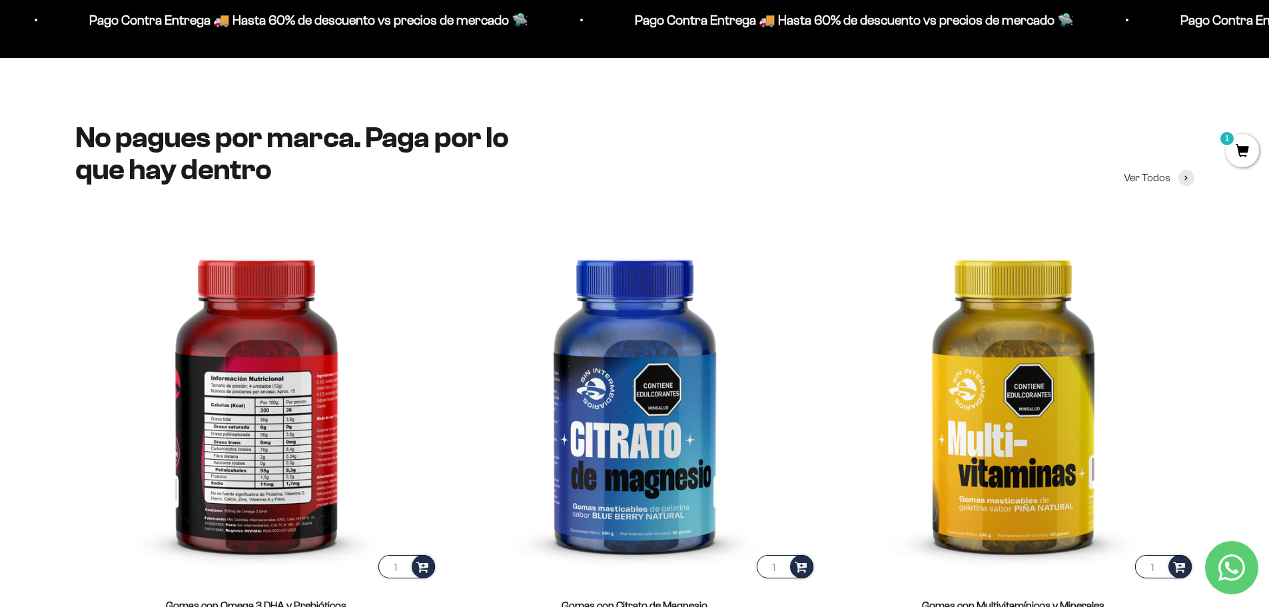
scroll to position [1931, 0]
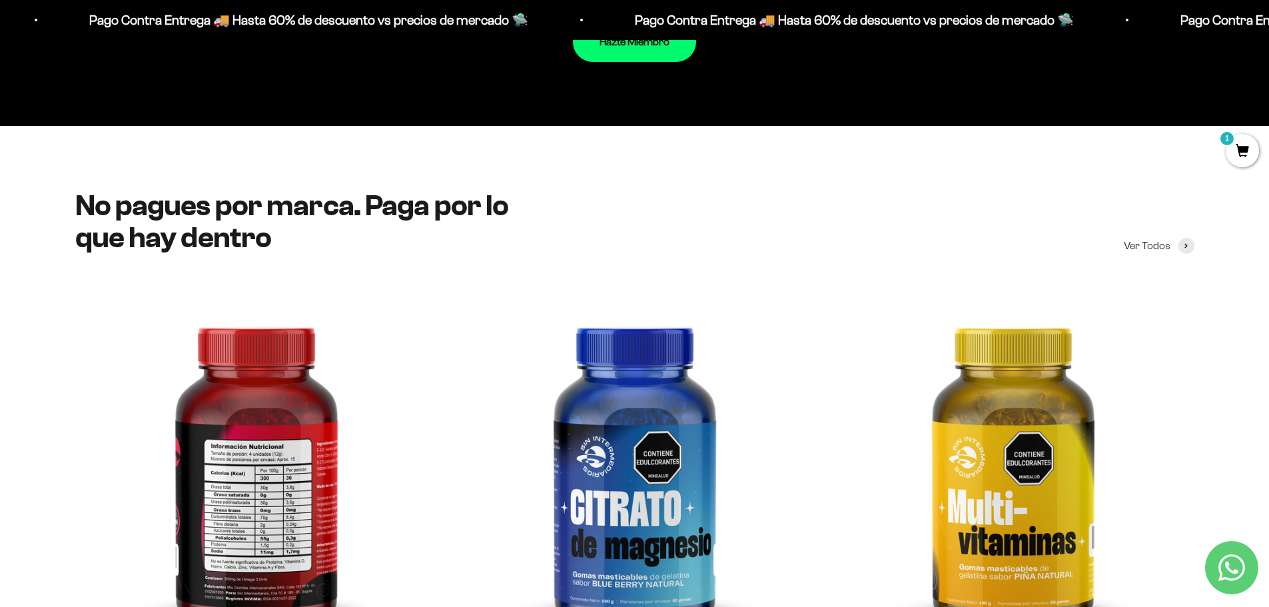
click at [345, 411] on img at bounding box center [256, 467] width 362 height 362
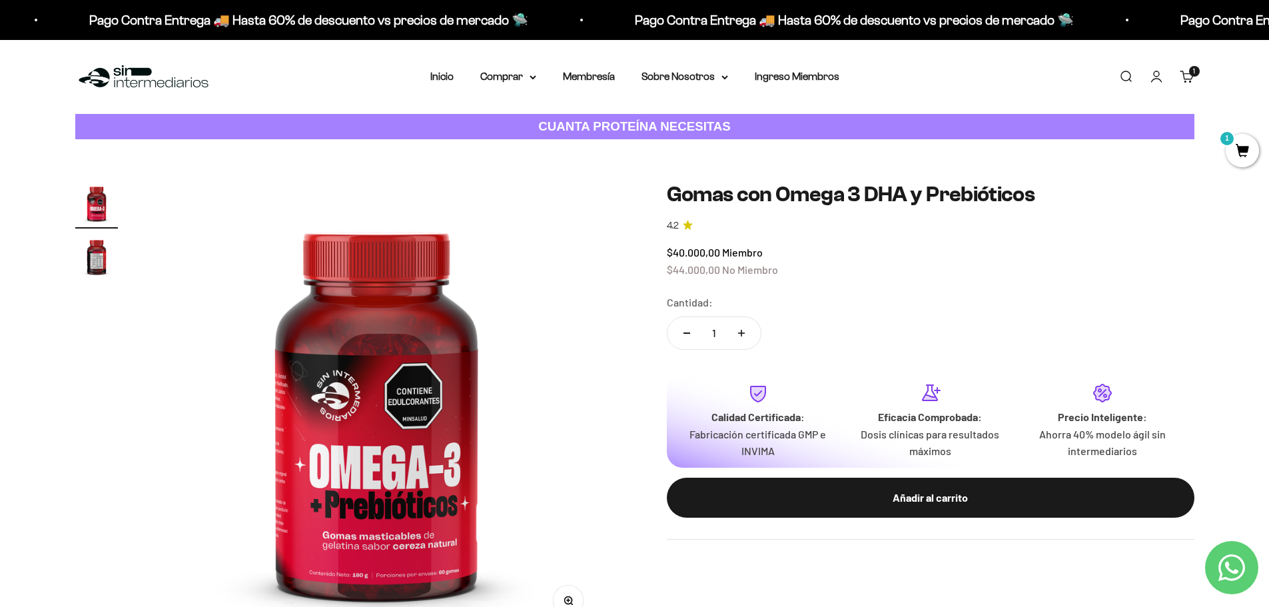
click at [82, 243] on img "Ir al artículo 2" at bounding box center [96, 256] width 43 height 43
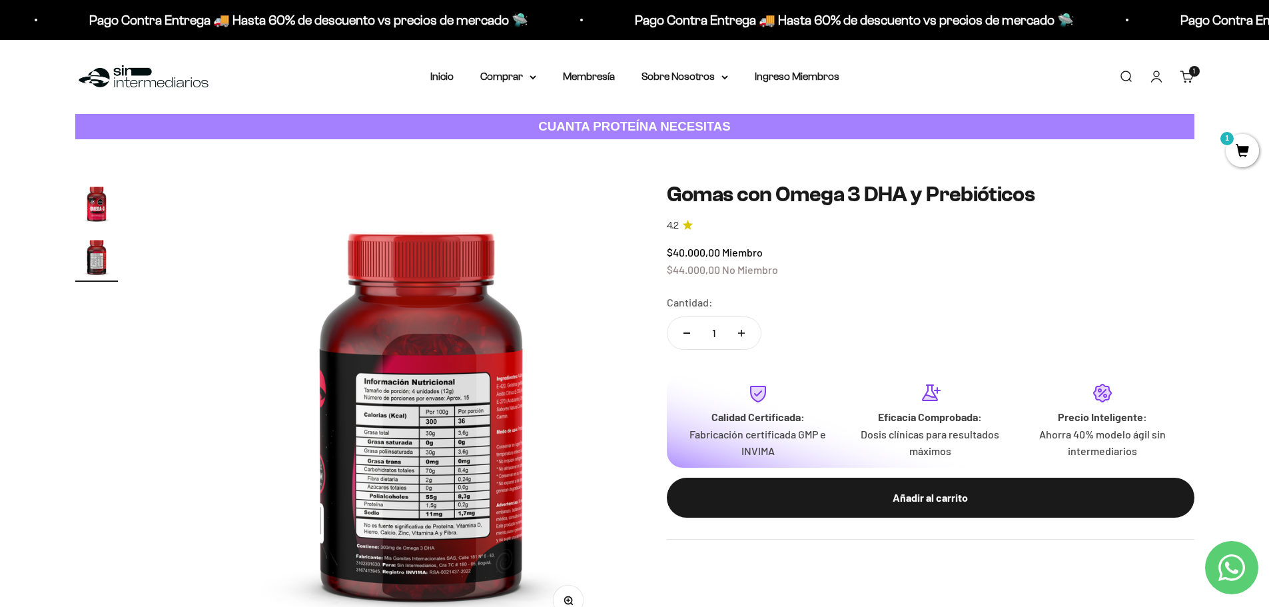
scroll to position [0, 469]
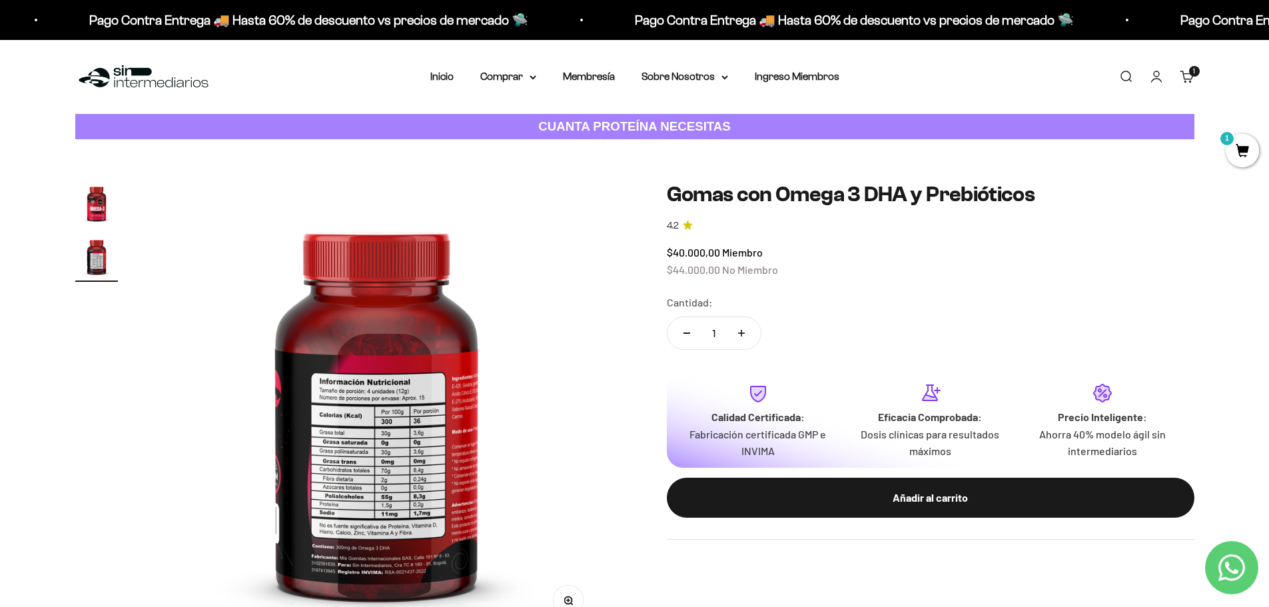
click at [89, 201] on img "Ir al artículo 1" at bounding box center [96, 203] width 43 height 43
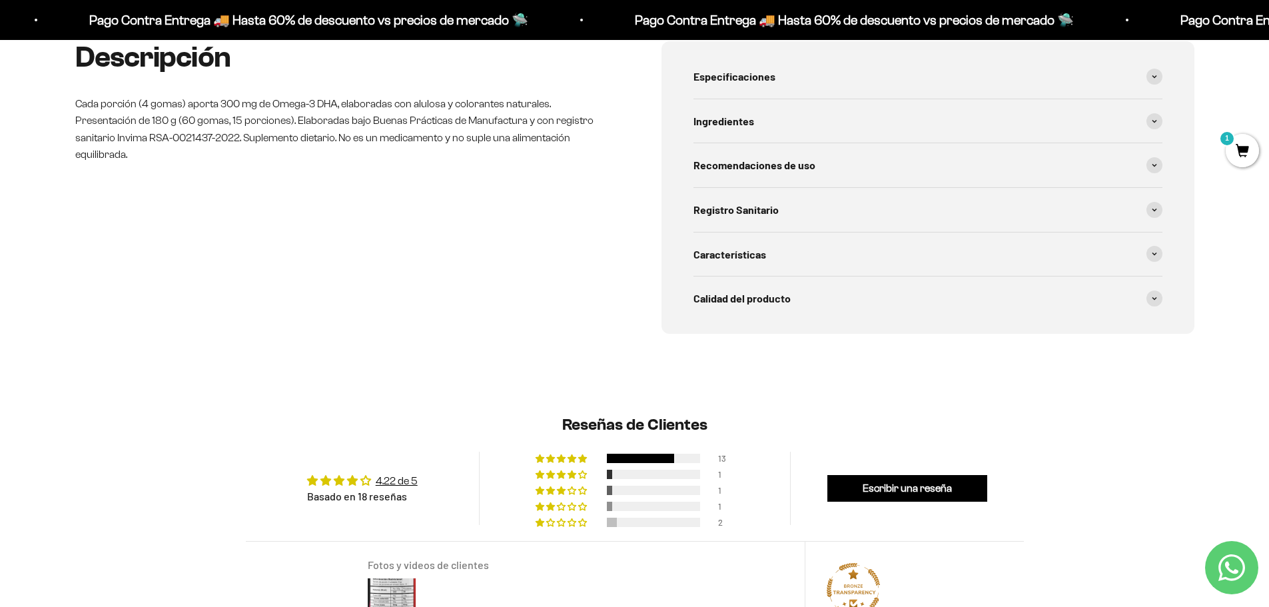
scroll to position [0, 0]
